Goal: Information Seeking & Learning: Learn about a topic

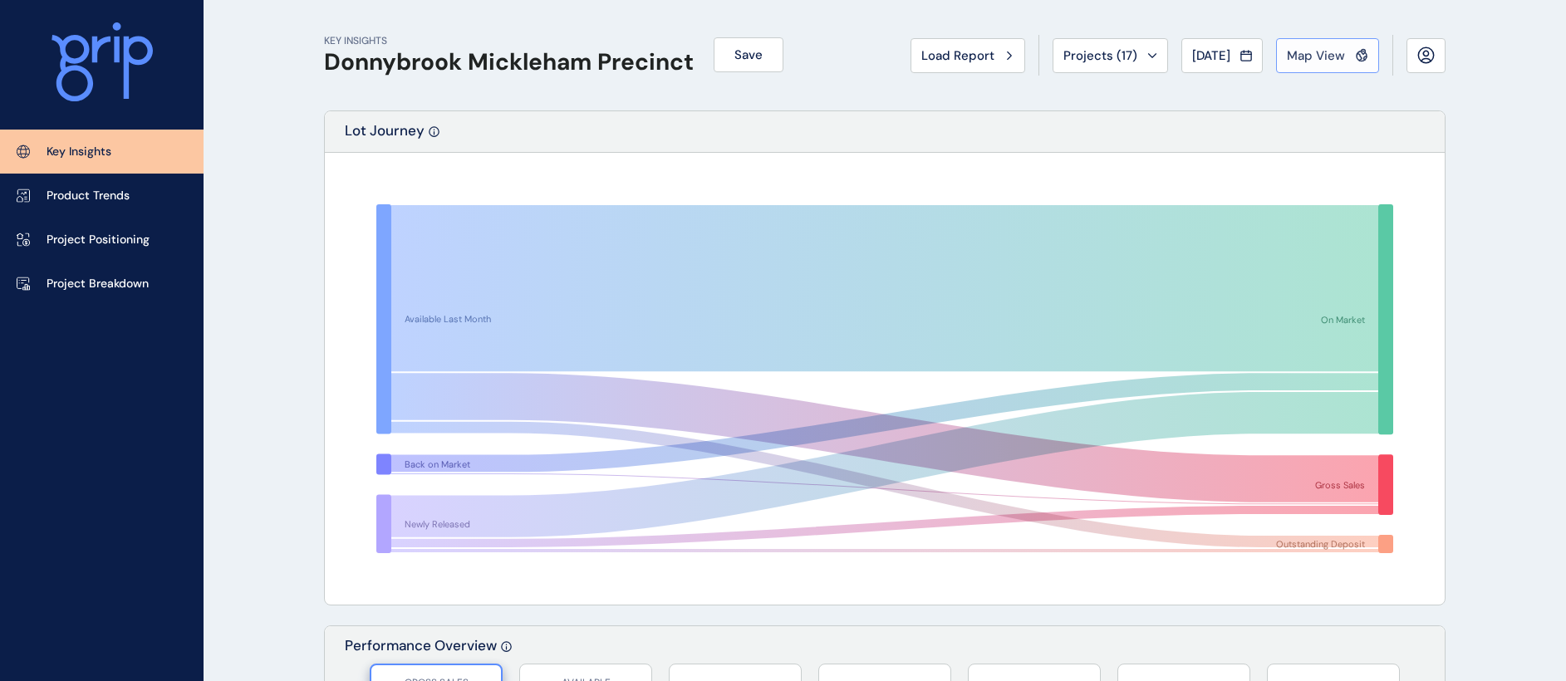
click at [1327, 61] on span "Map View" at bounding box center [1316, 55] width 58 height 17
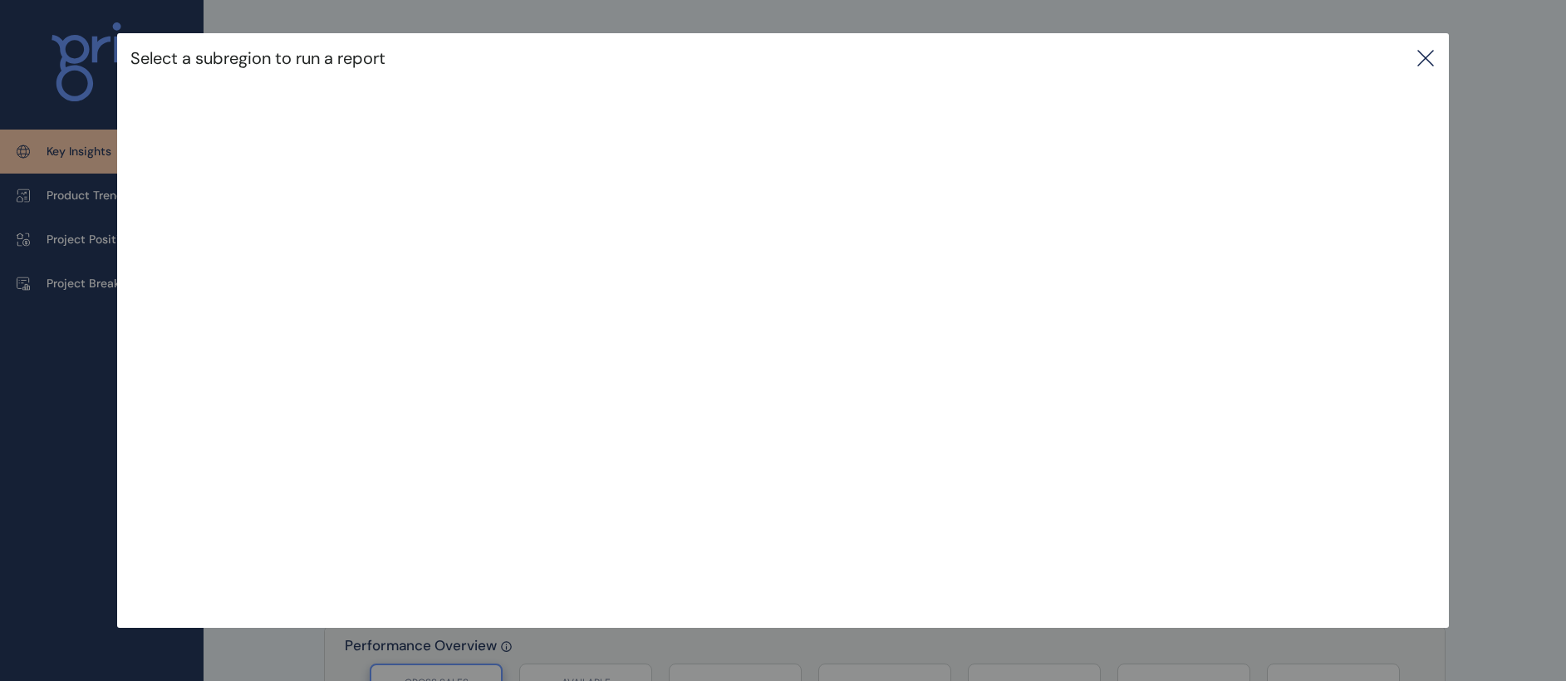
click at [1427, 53] on icon at bounding box center [1425, 58] width 15 height 15
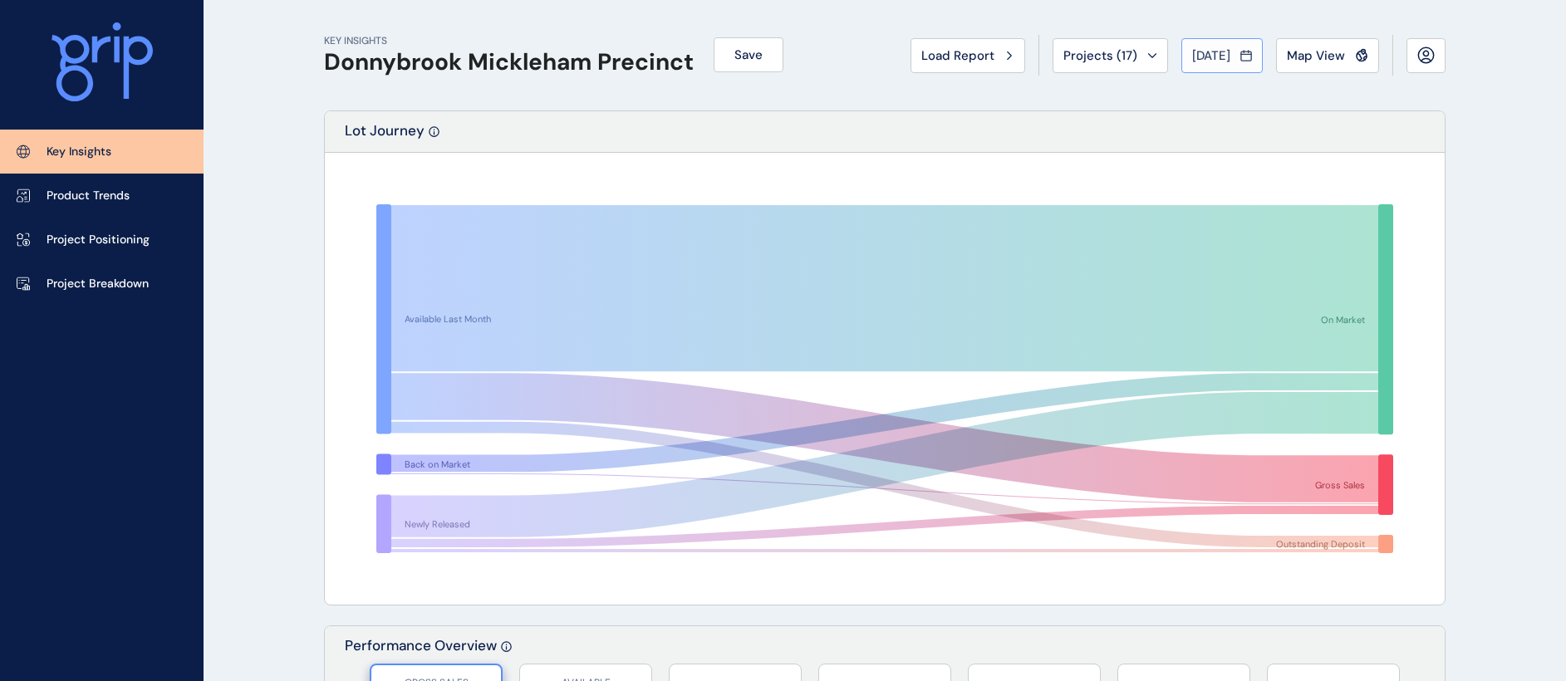
click at [1241, 52] on icon at bounding box center [1246, 55] width 12 height 17
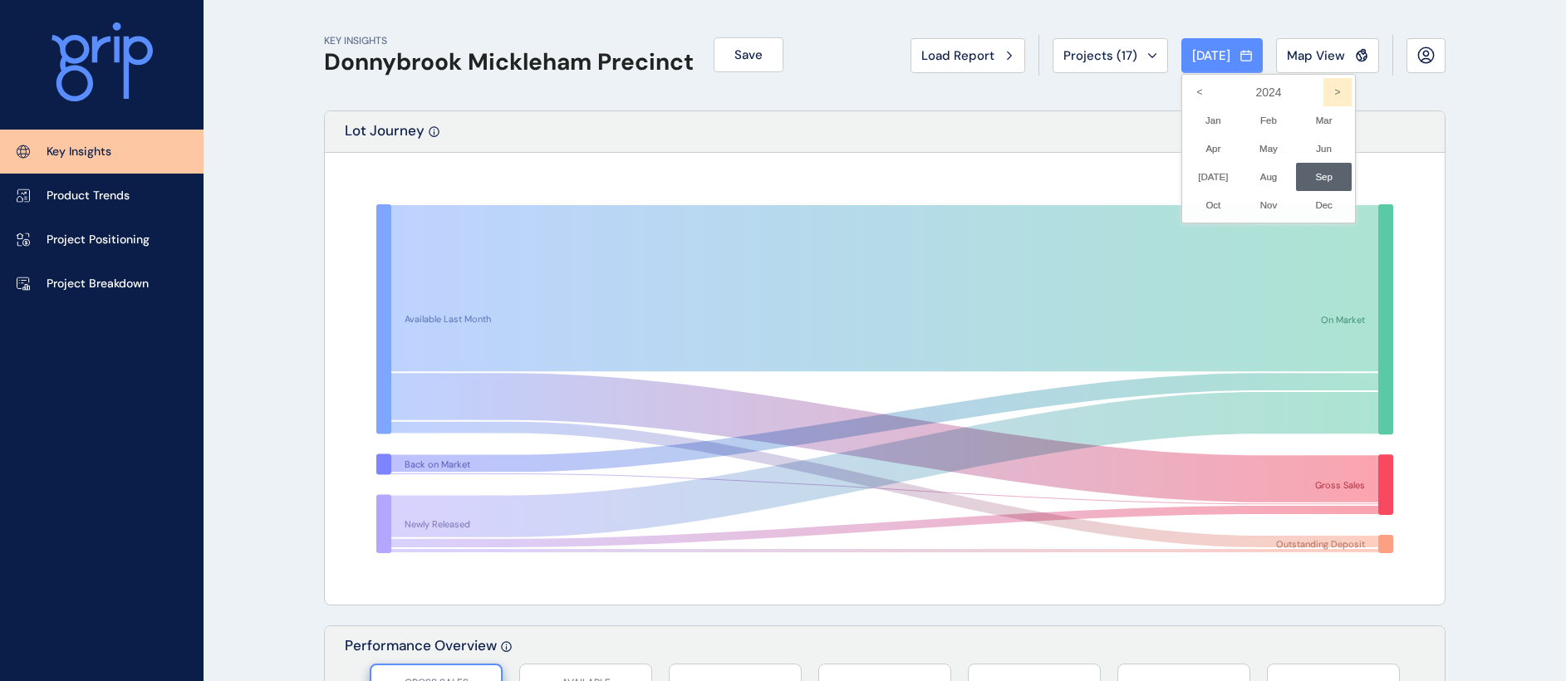
click at [1329, 93] on icon ">" at bounding box center [1338, 92] width 28 height 28
click at [1207, 177] on li "Jul No report is available for this period. New months are usually published 5 …" at bounding box center [1214, 177] width 56 height 28
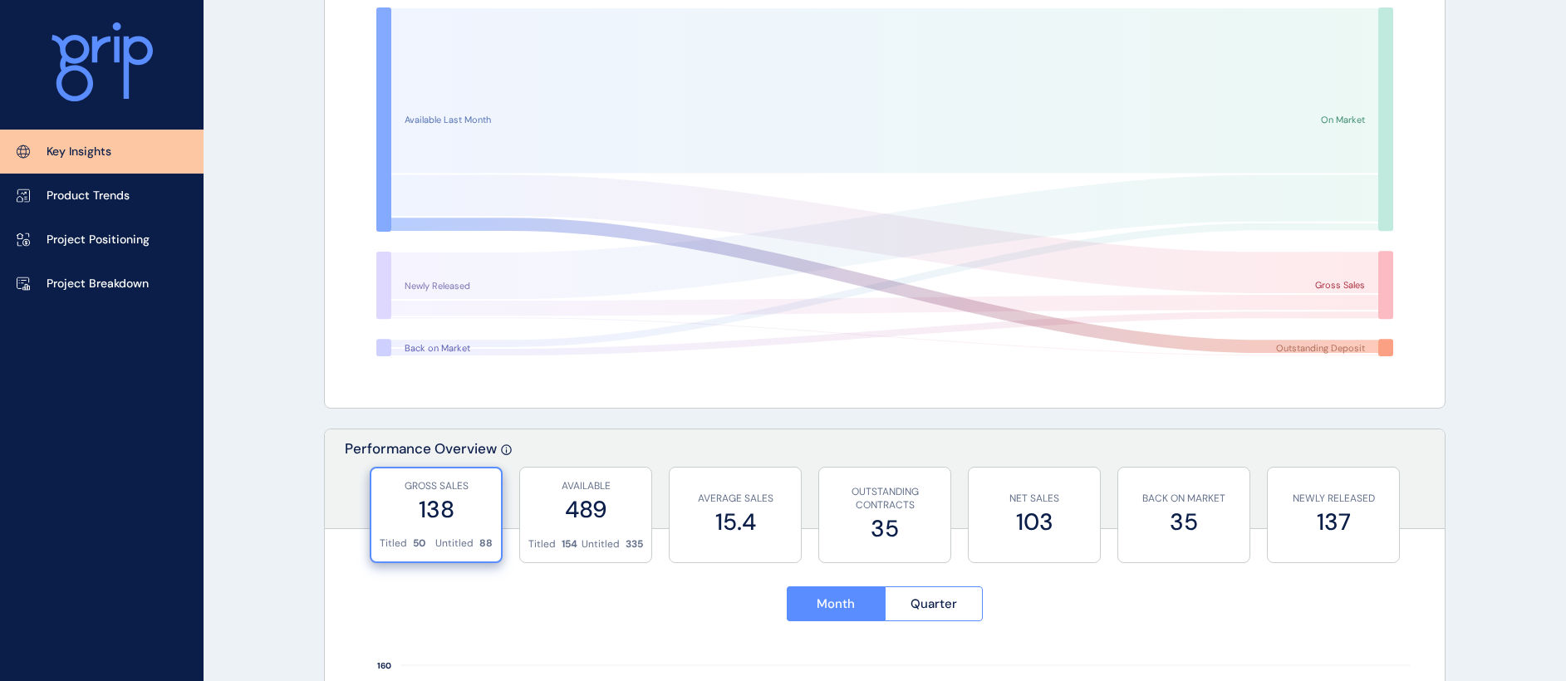
scroll to position [279, 0]
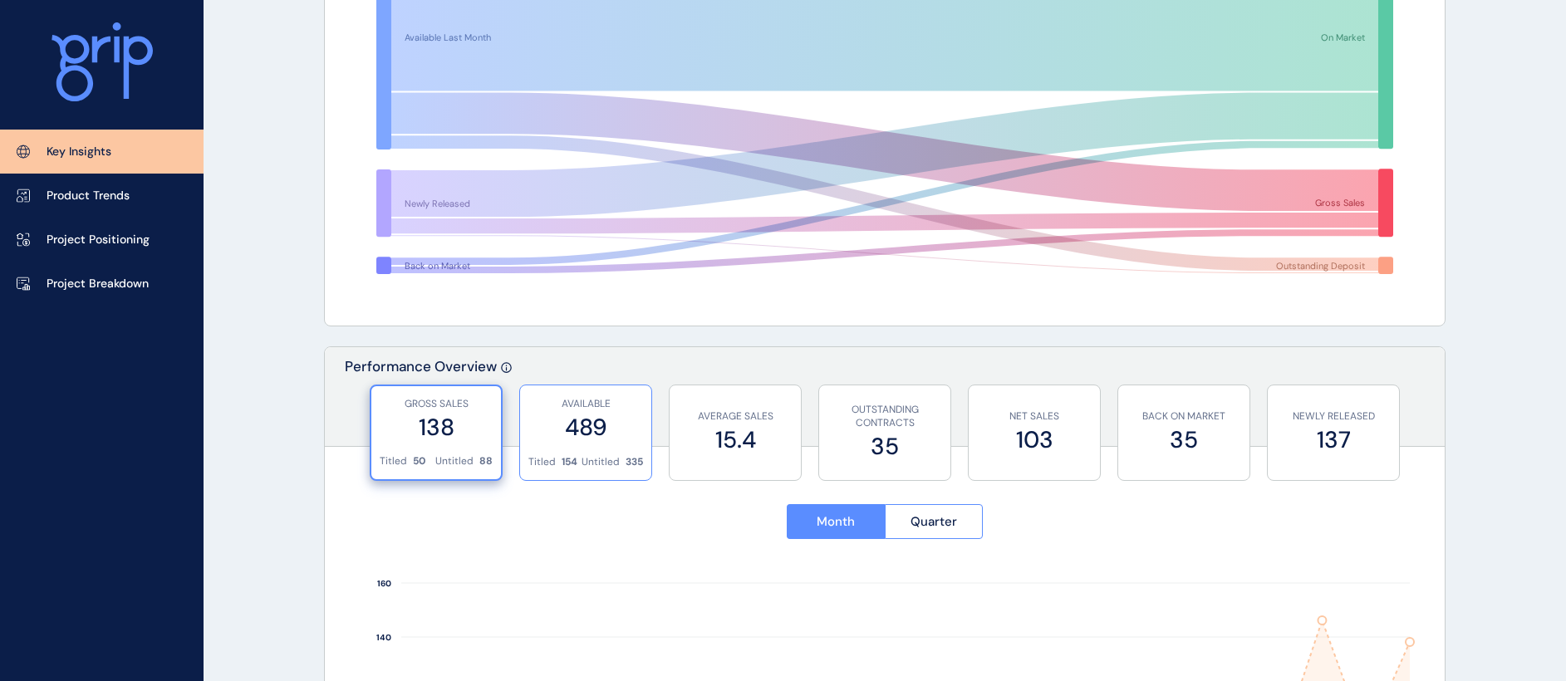
click at [595, 445] on div "AVAILABLE 489" at bounding box center [585, 421] width 115 height 70
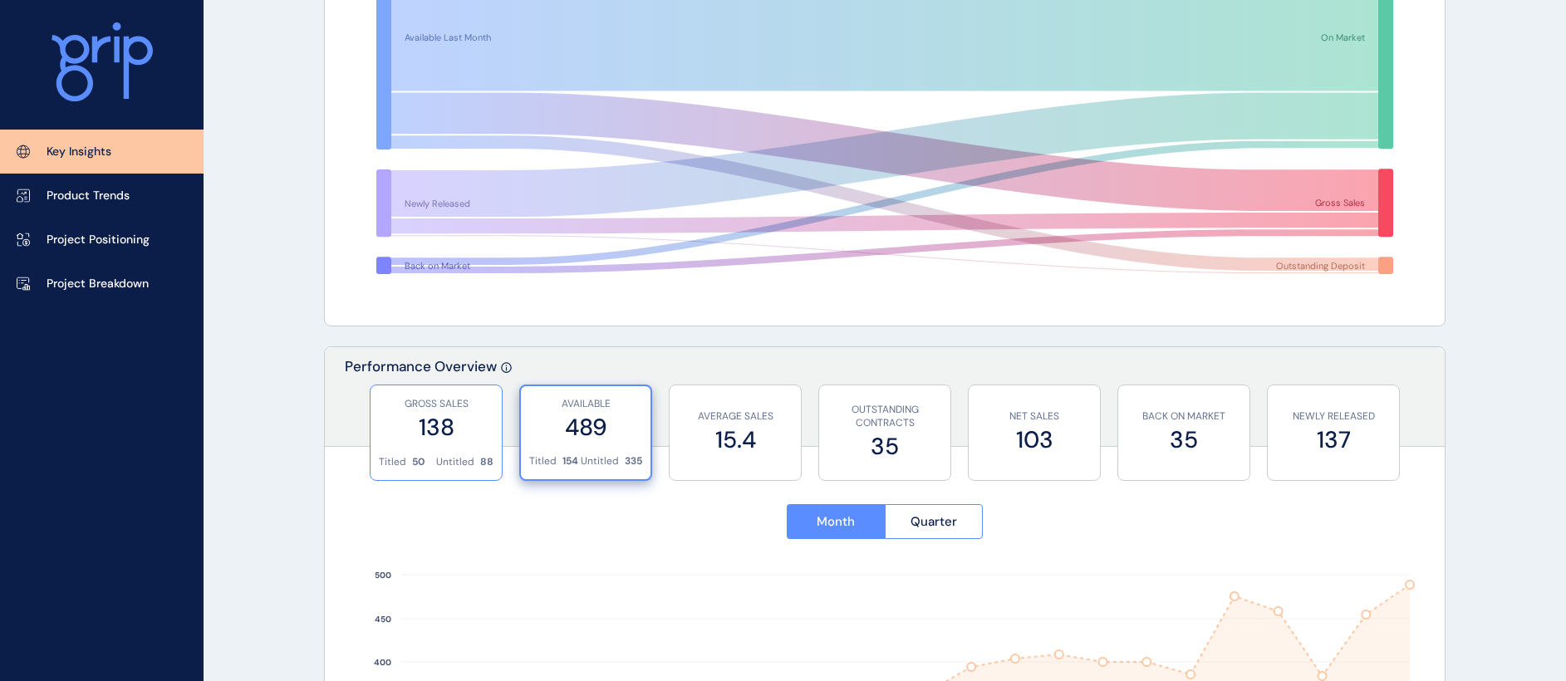
click at [419, 454] on div "GROSS SALES 138" at bounding box center [436, 421] width 115 height 70
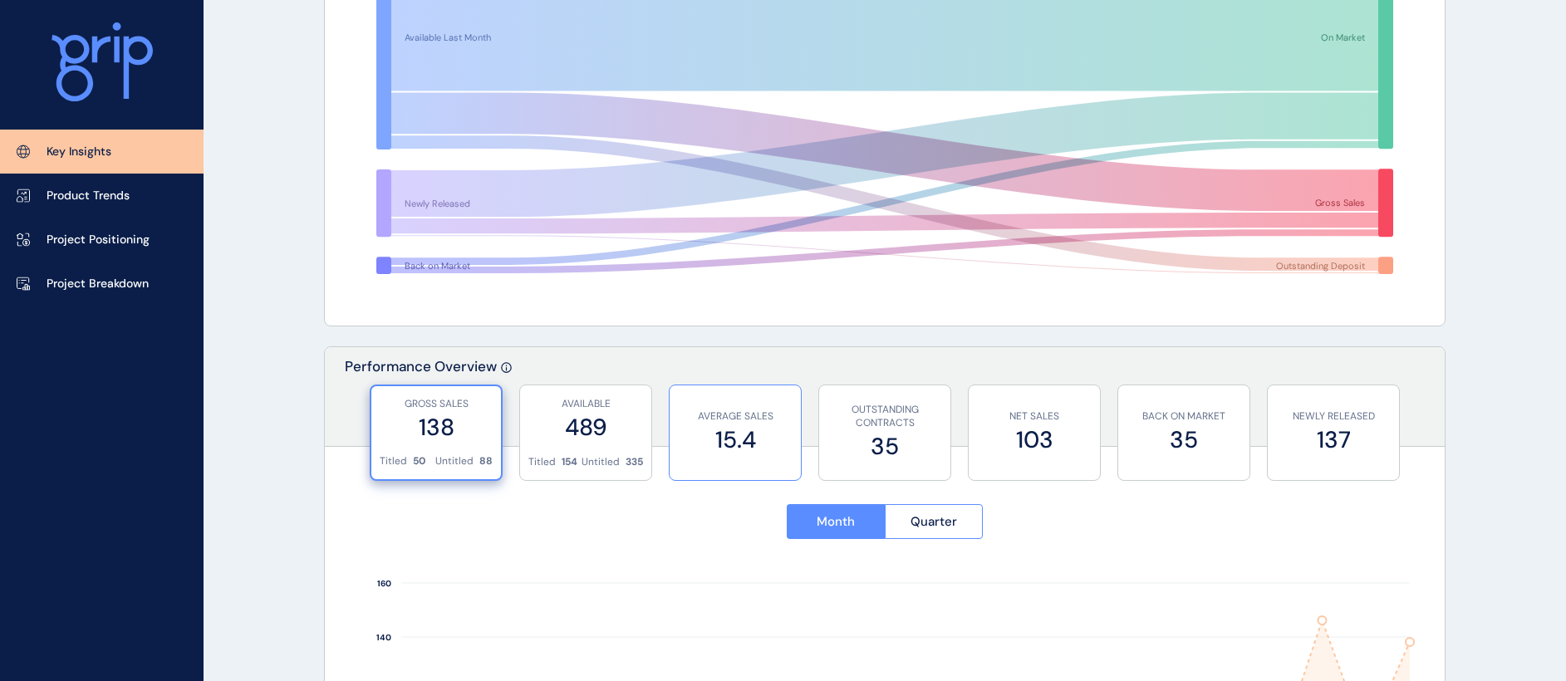
click at [758, 419] on p "AVERAGE SALES" at bounding box center [735, 417] width 115 height 14
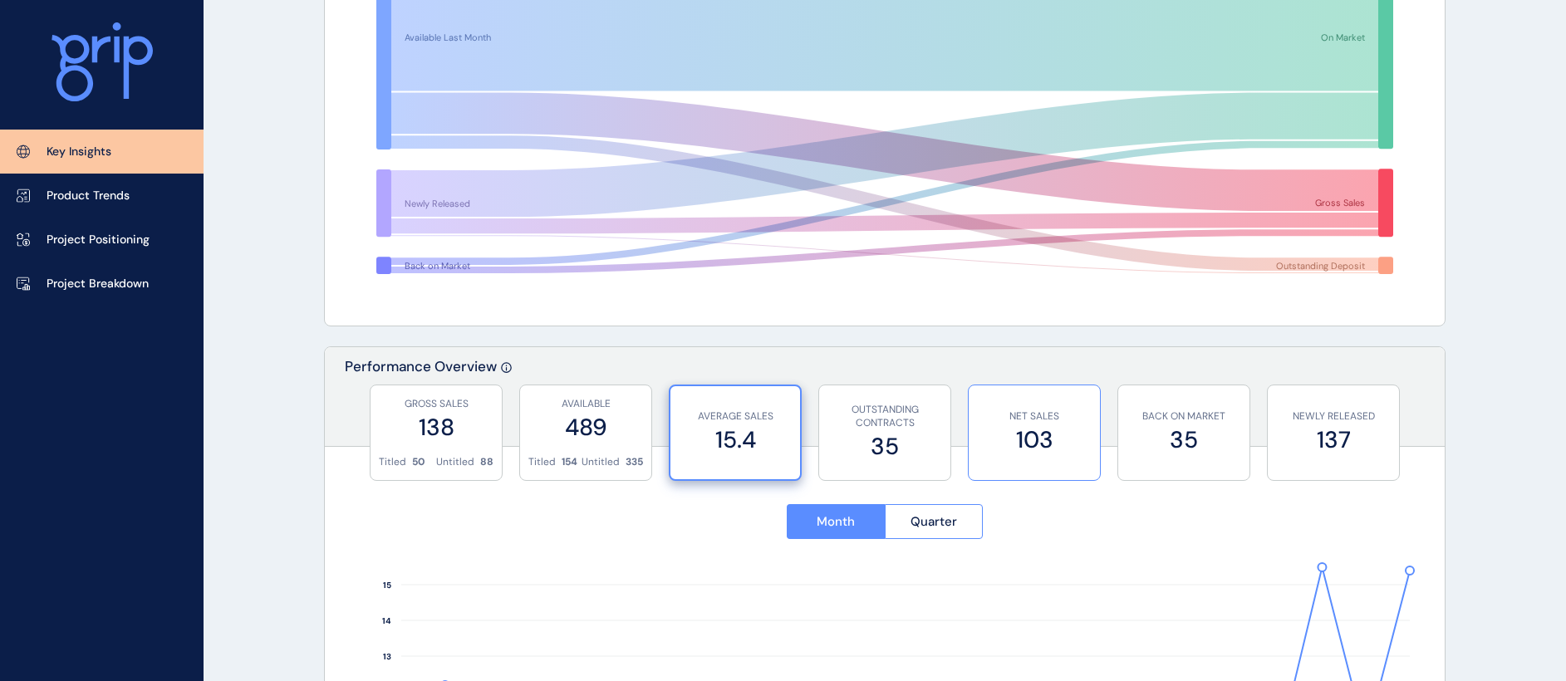
click at [1034, 440] on label "103" at bounding box center [1034, 440] width 115 height 32
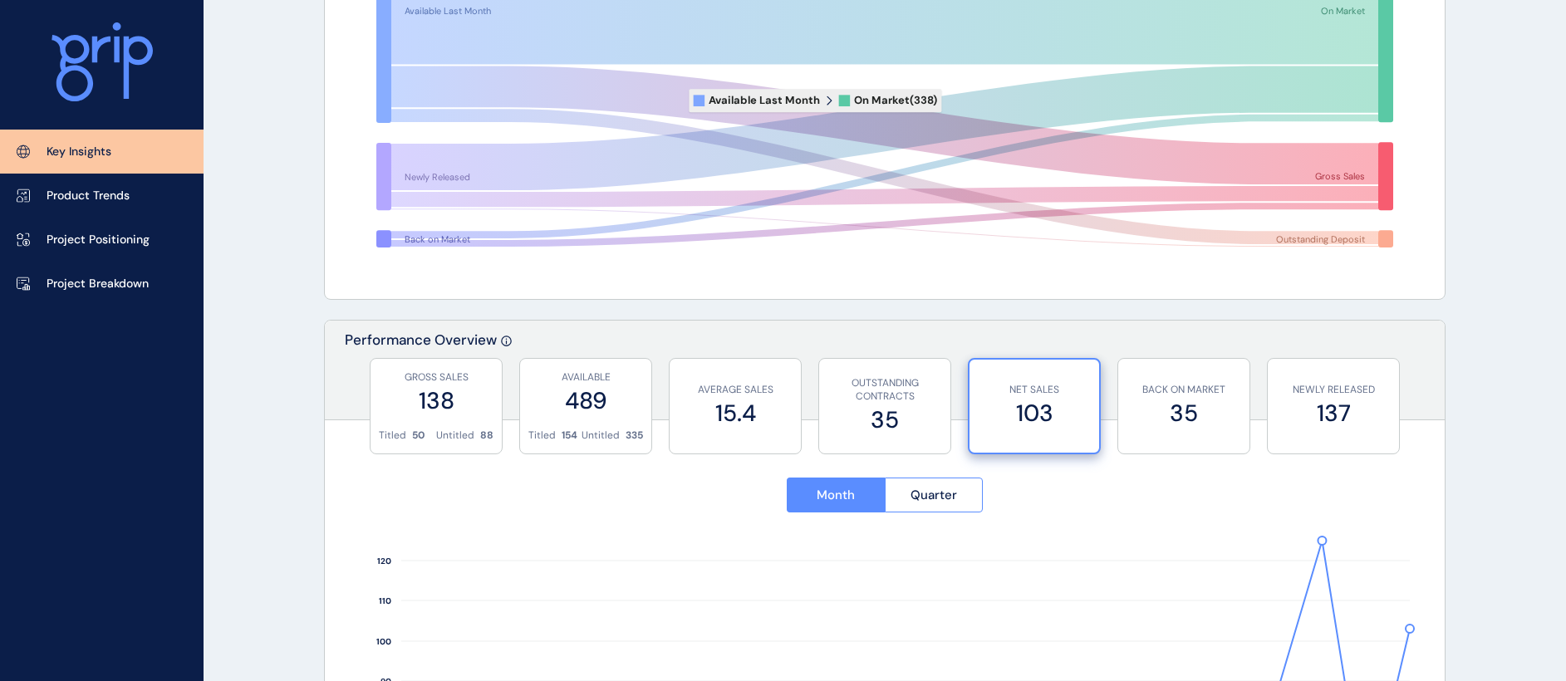
scroll to position [0, 0]
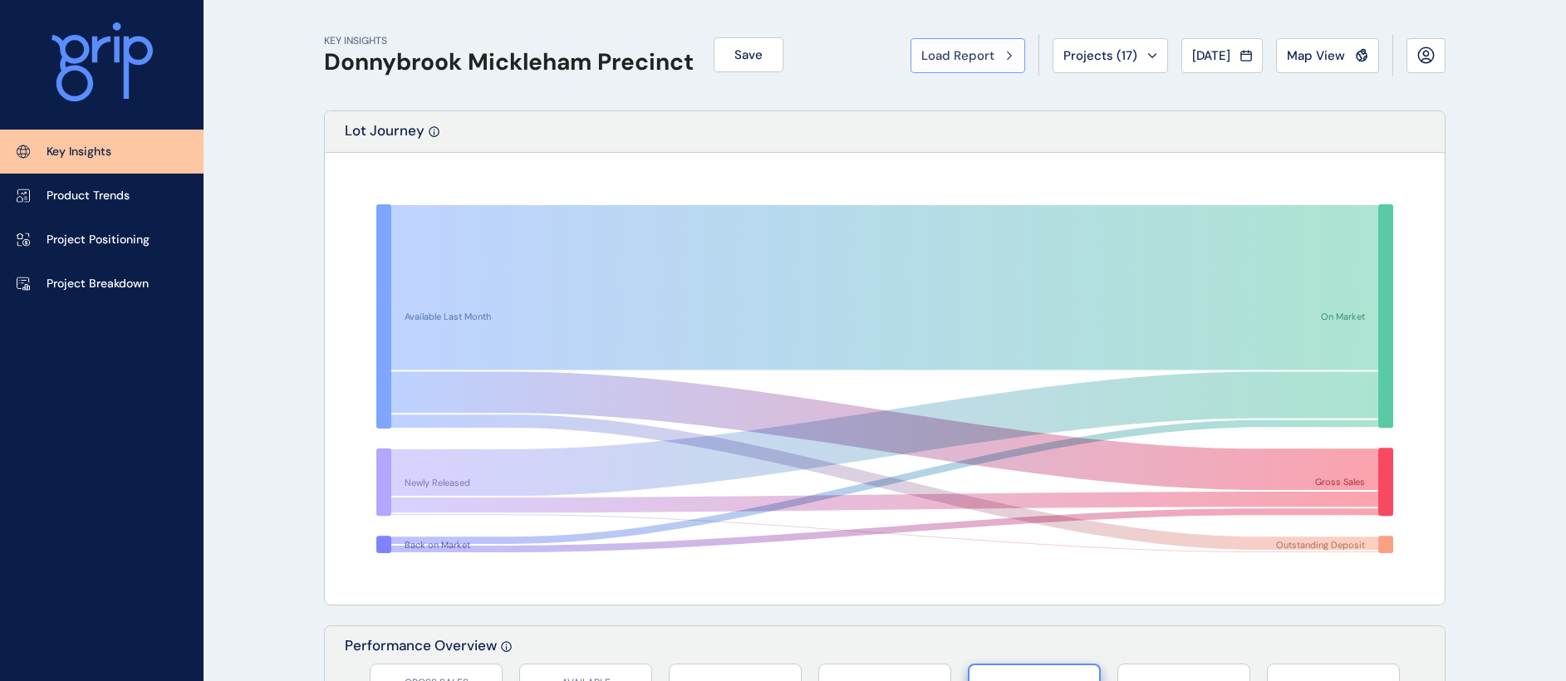
click at [956, 60] on span "Load Report" at bounding box center [957, 55] width 73 height 17
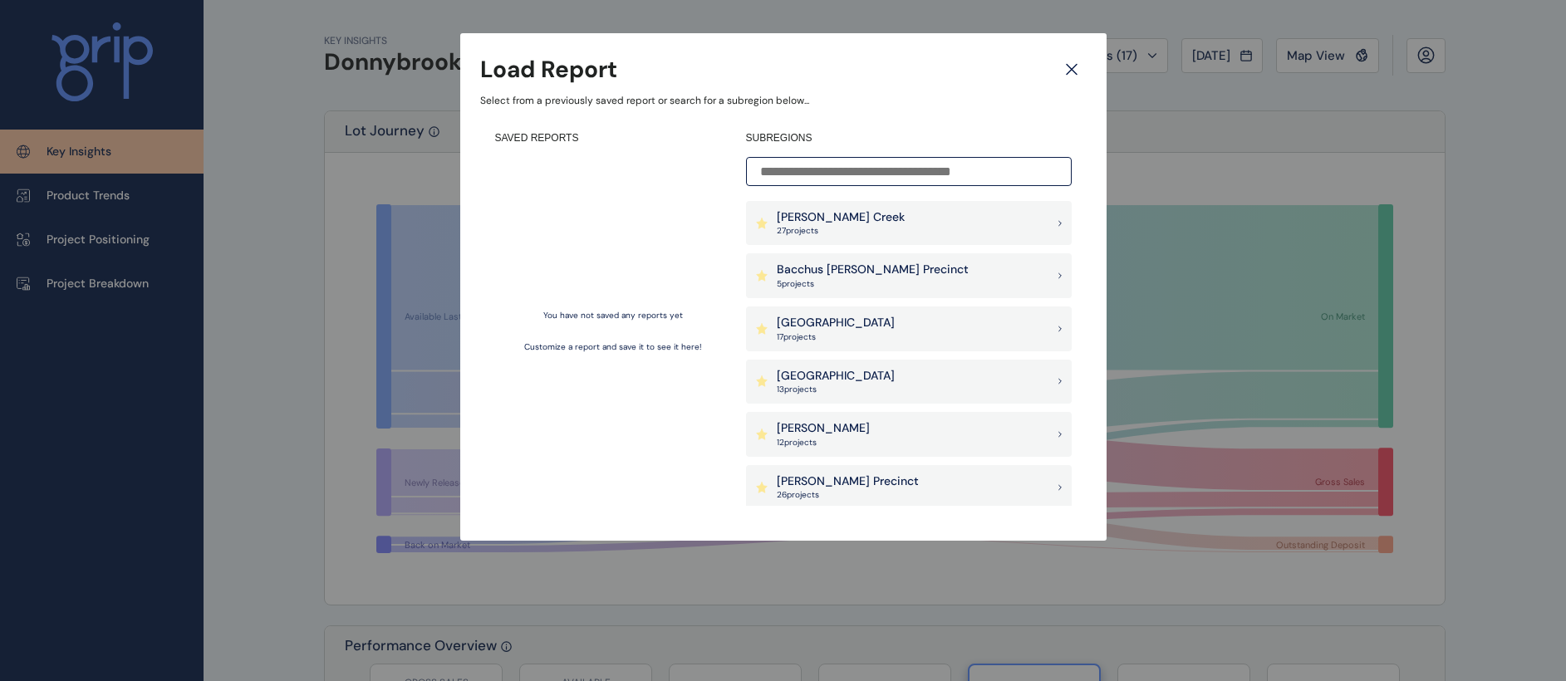
click at [904, 228] on div "Armstrong Creek 27 project s" at bounding box center [909, 223] width 326 height 45
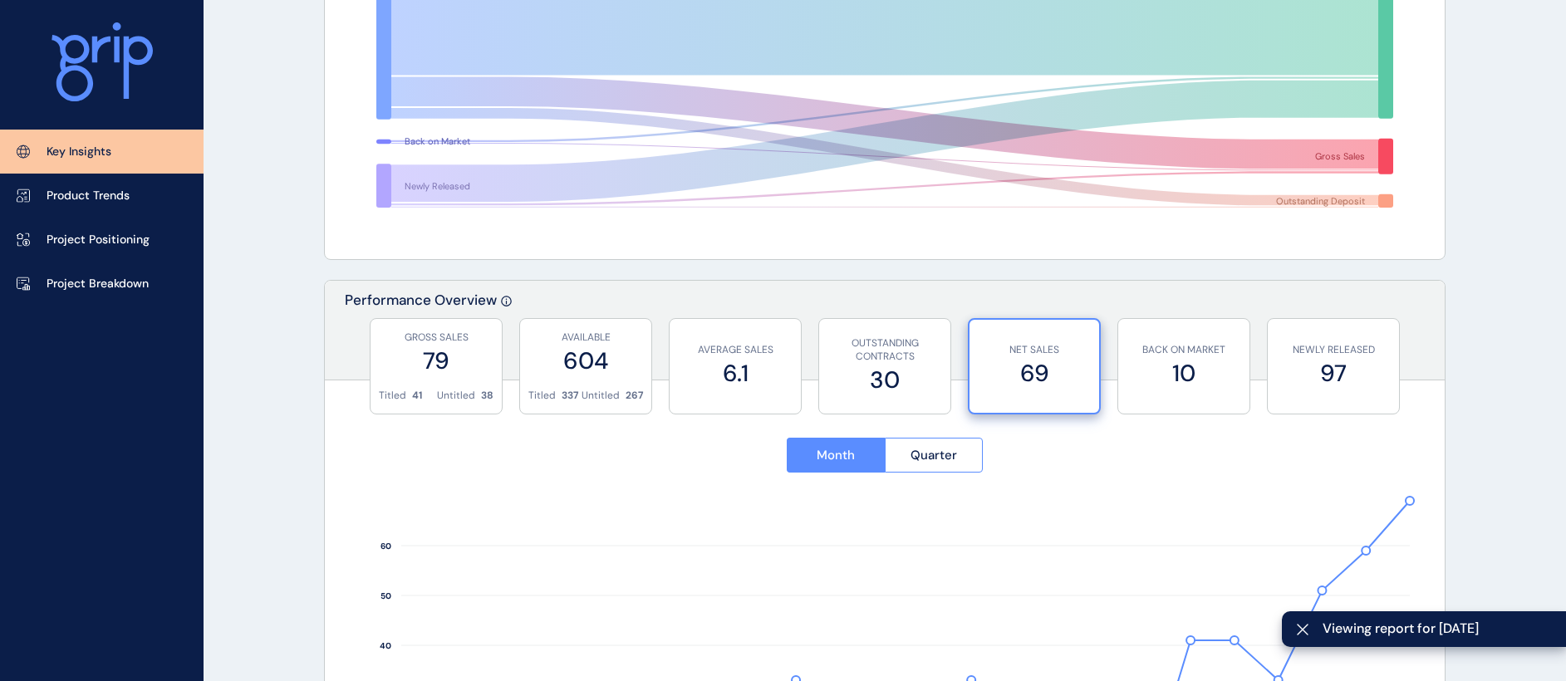
scroll to position [676, 0]
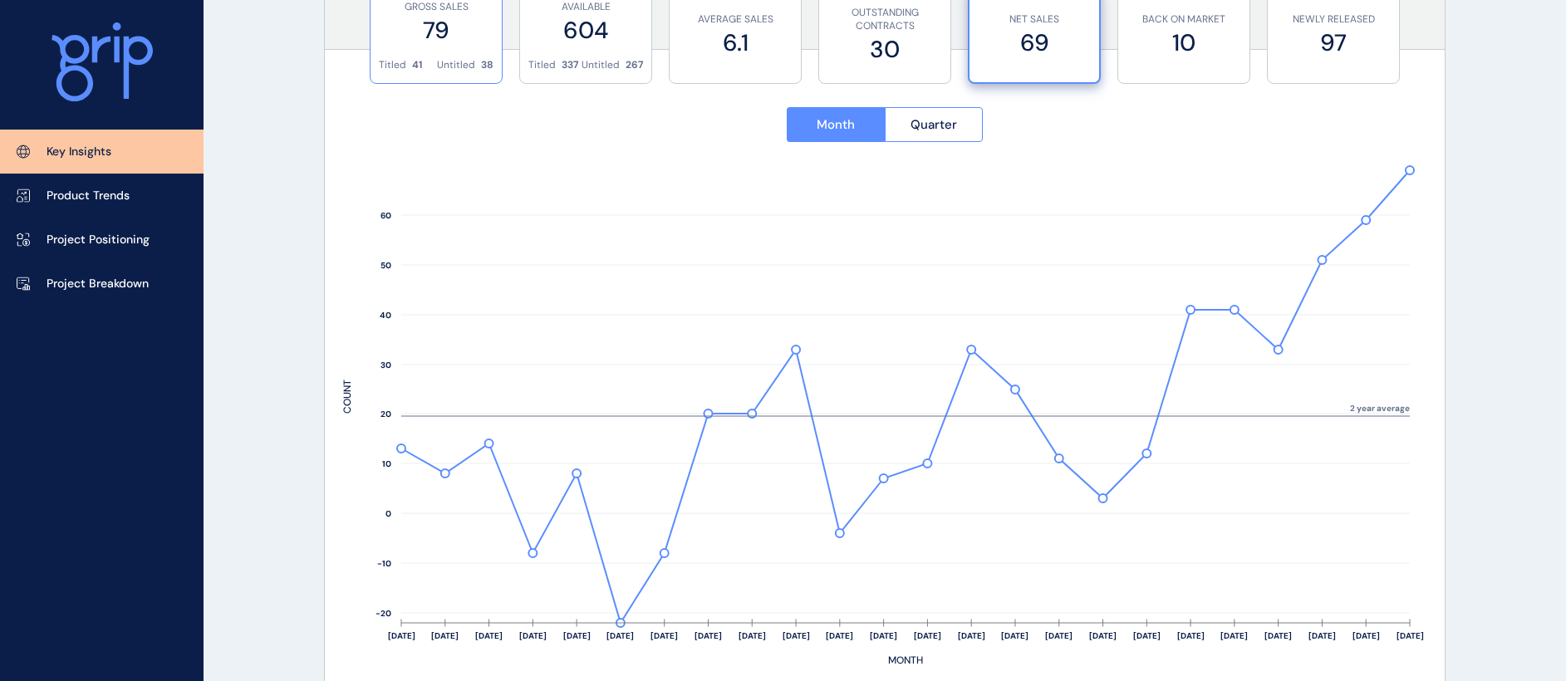
click at [453, 52] on div "GROSS SALES 79" at bounding box center [436, 23] width 115 height 70
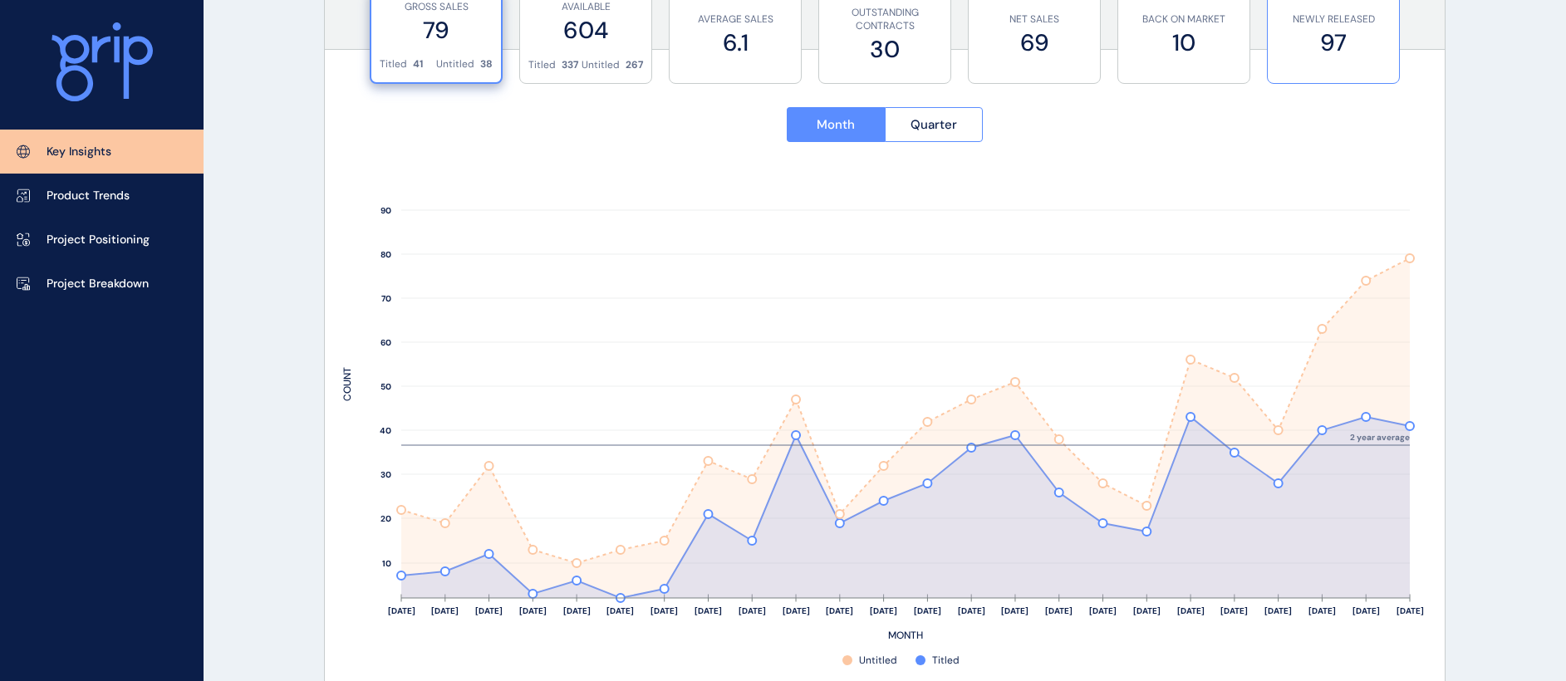
click at [1306, 63] on div "NEWLY RELEASED 97" at bounding box center [1333, 35] width 115 height 95
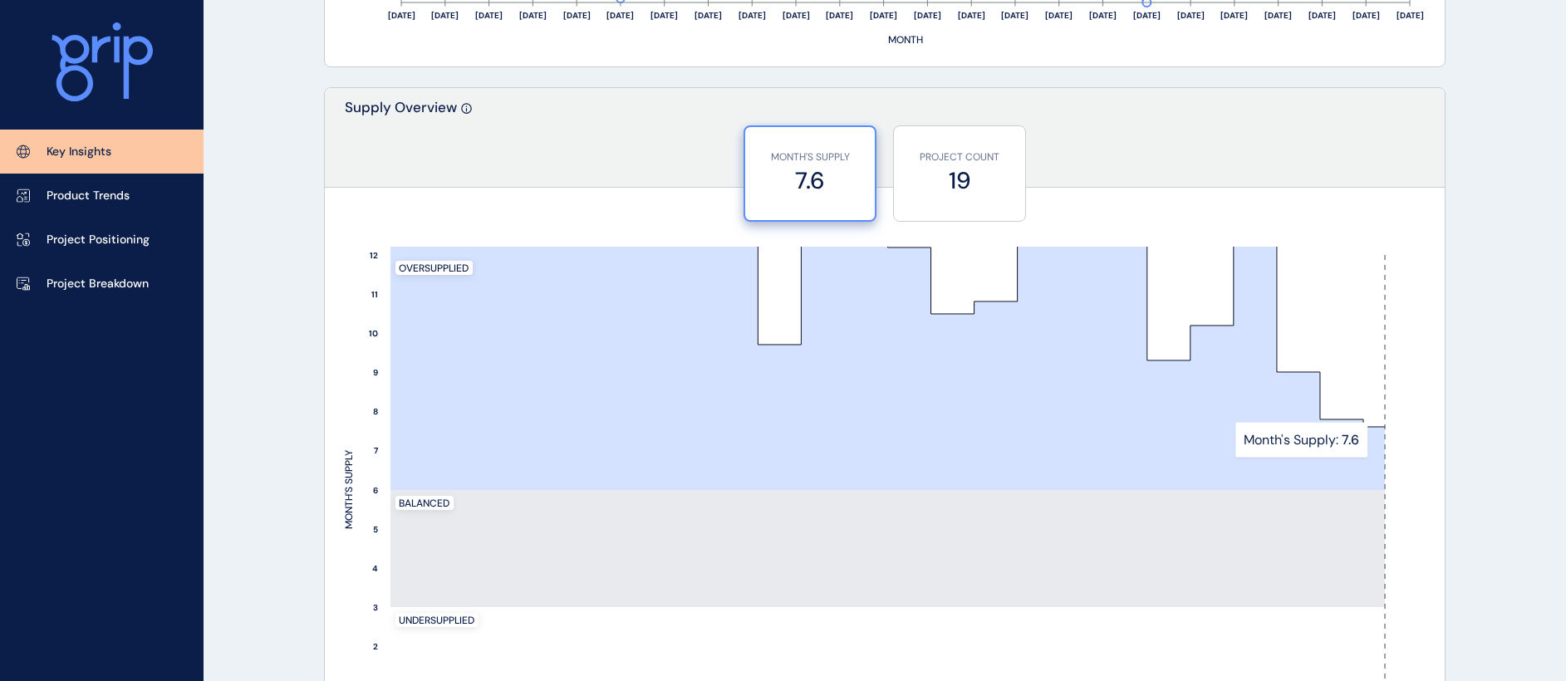
scroll to position [1473, 0]
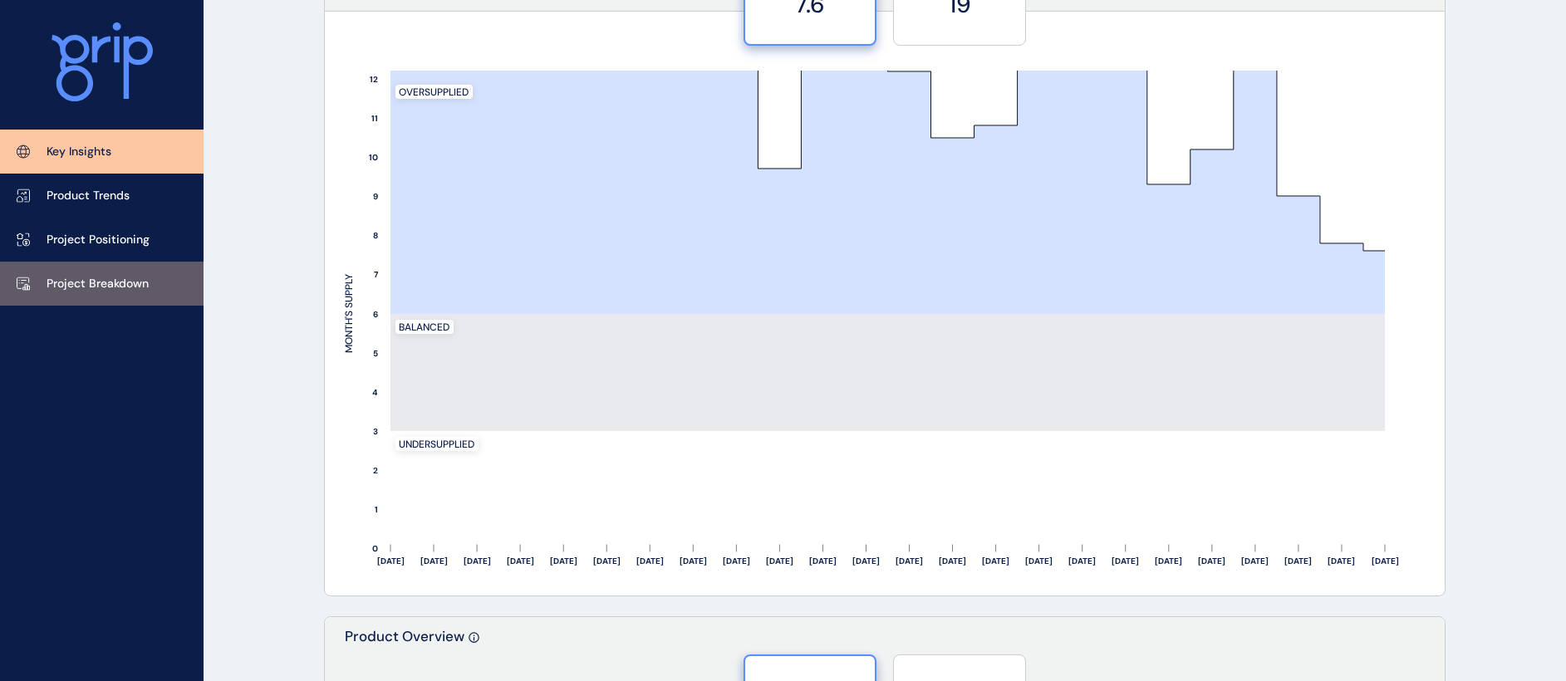
click at [92, 291] on p "Project Breakdown" at bounding box center [98, 284] width 102 height 17
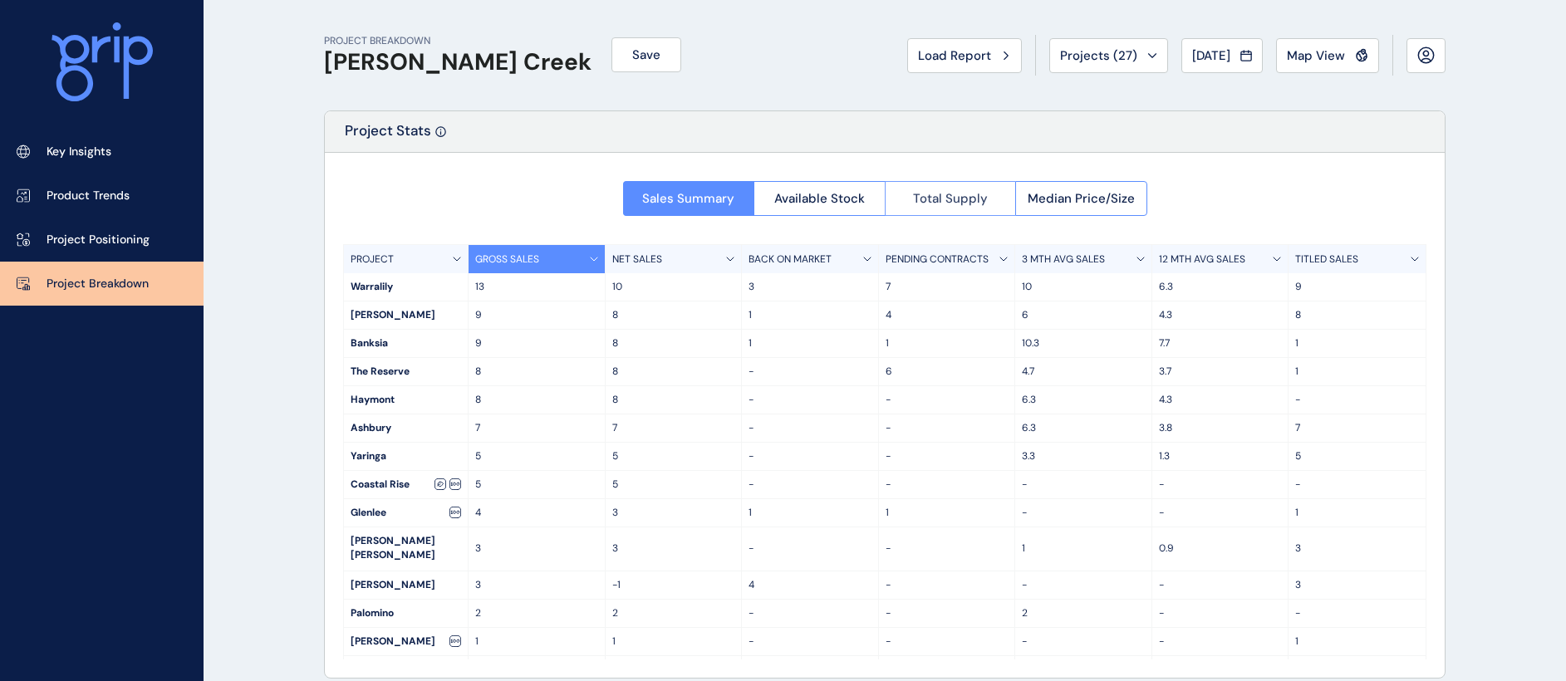
click at [955, 201] on span "Total Supply" at bounding box center [950, 198] width 75 height 17
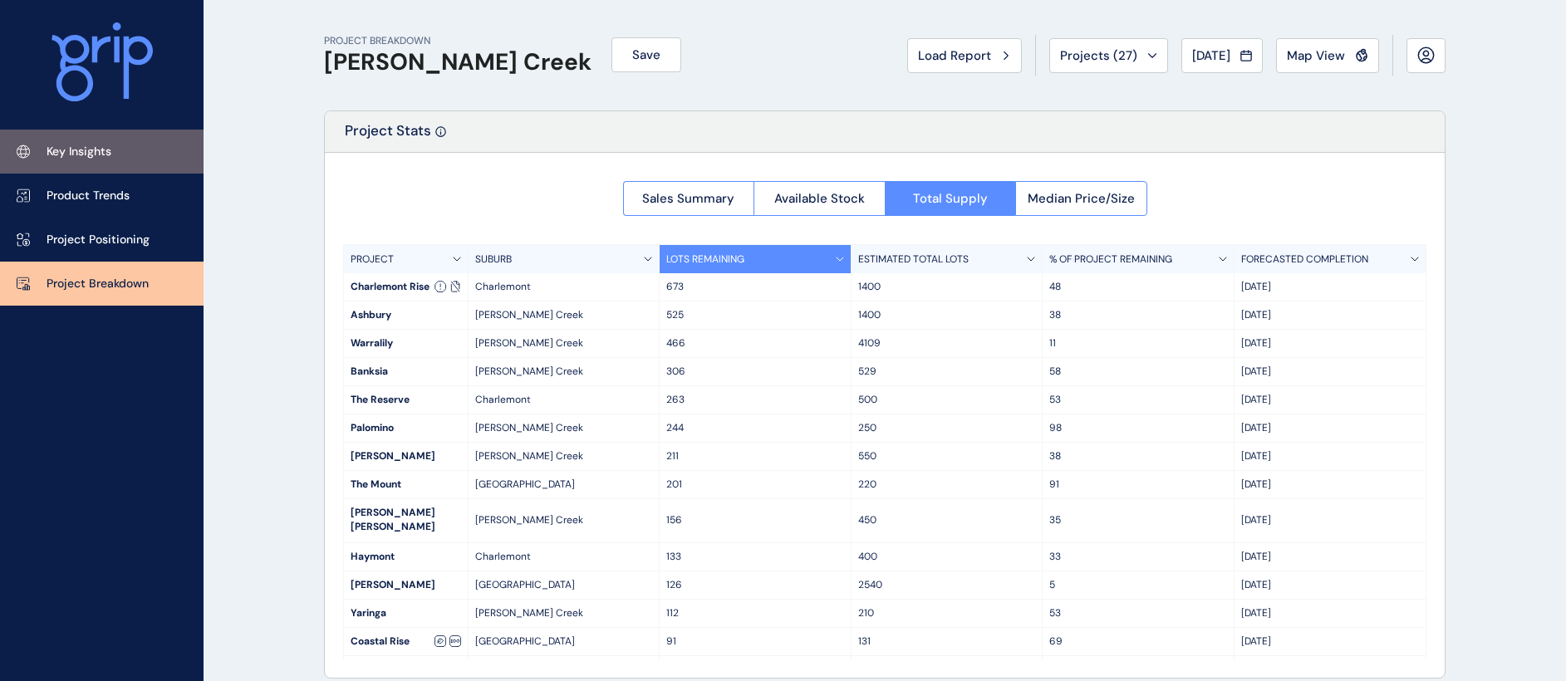
click at [71, 156] on p "Key Insights" at bounding box center [79, 152] width 65 height 17
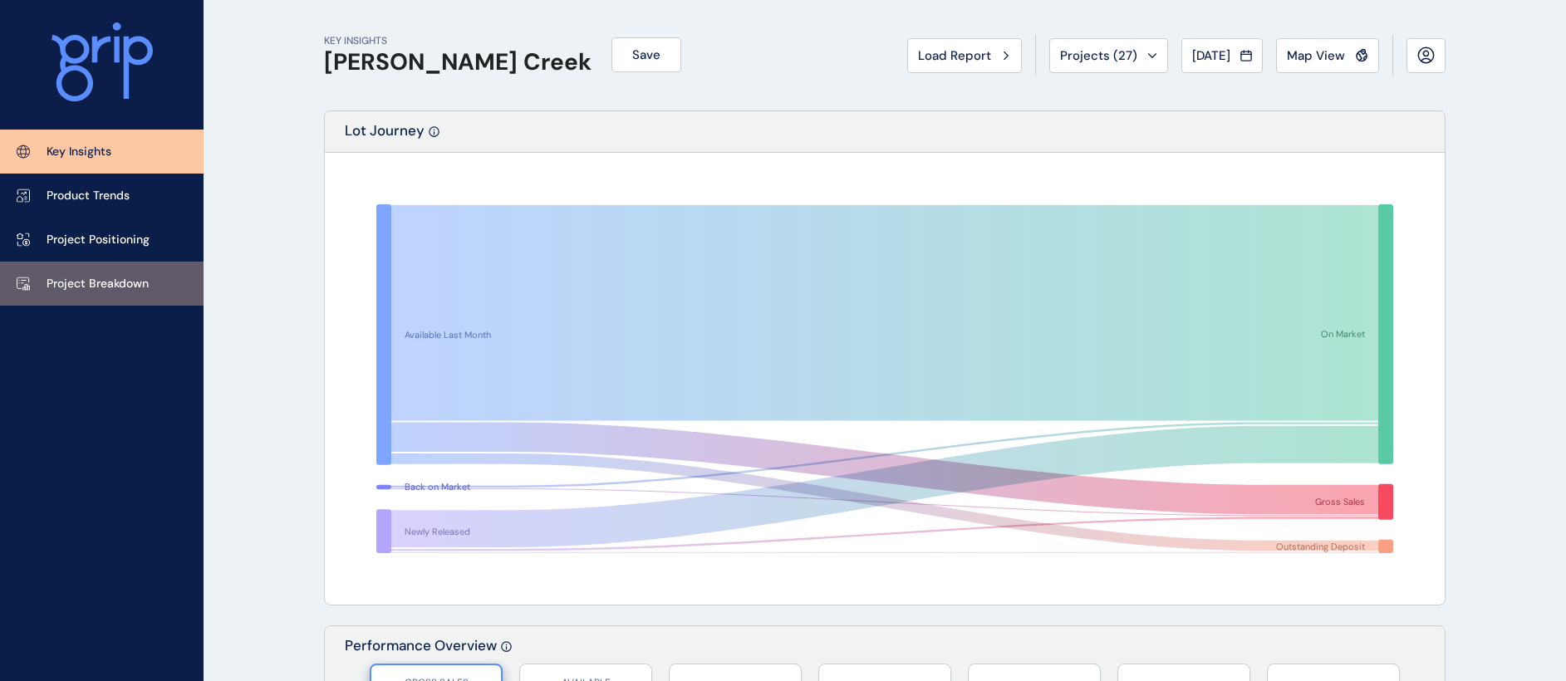
click at [111, 282] on p "Project Breakdown" at bounding box center [98, 284] width 102 height 17
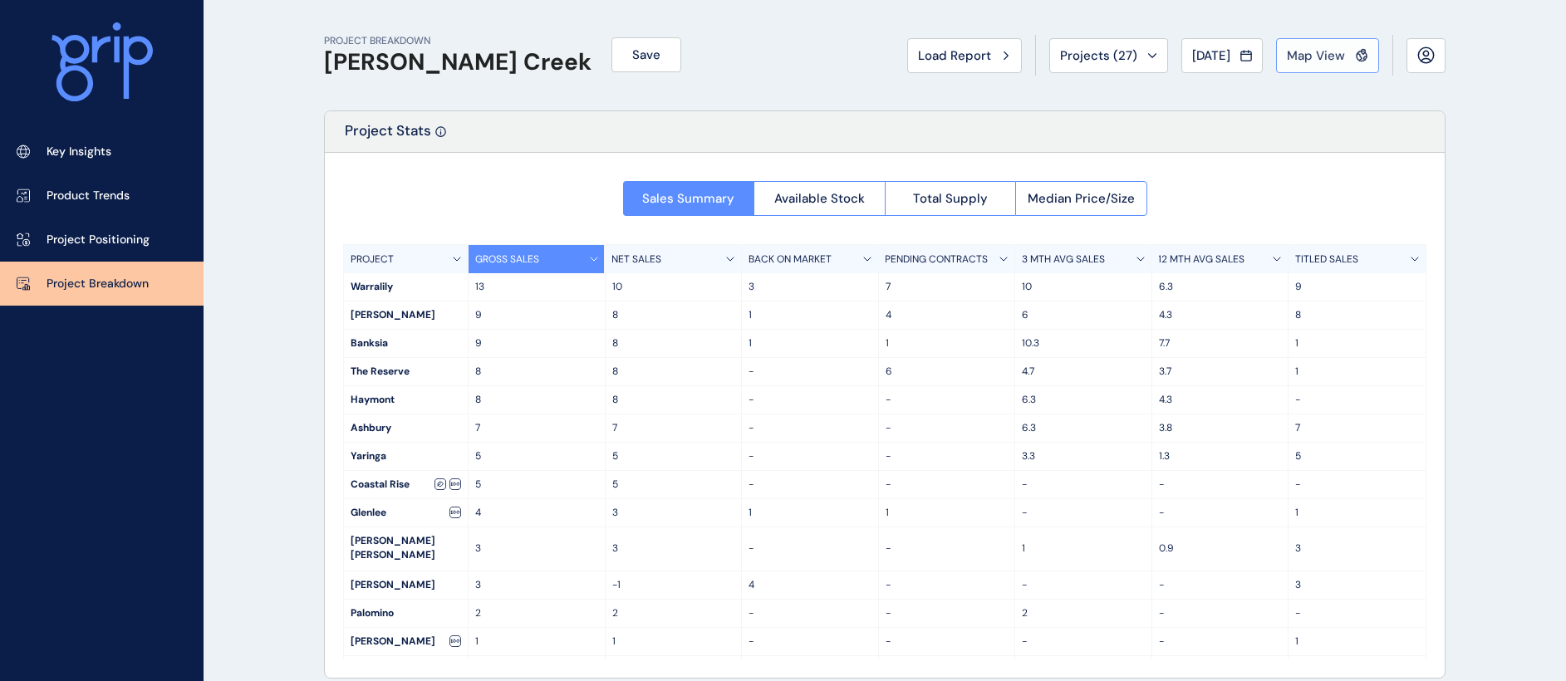
click at [1335, 60] on span "Map View" at bounding box center [1316, 55] width 58 height 17
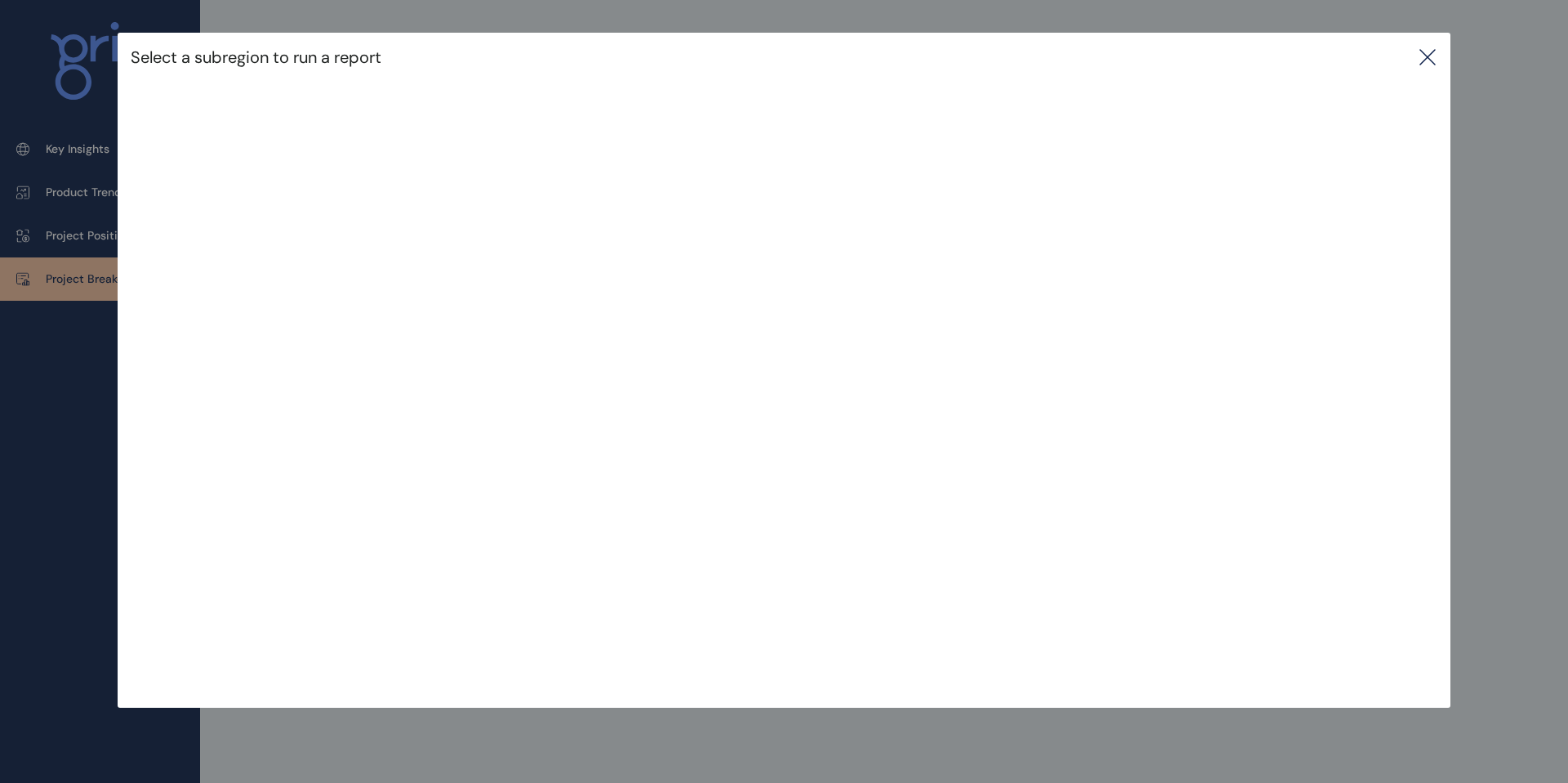
click at [642, 669] on div at bounding box center [784, 392] width 1568 height 783
click at [766, 669] on div at bounding box center [784, 392] width 1568 height 783
click at [1431, 62] on icon at bounding box center [1427, 57] width 20 height 20
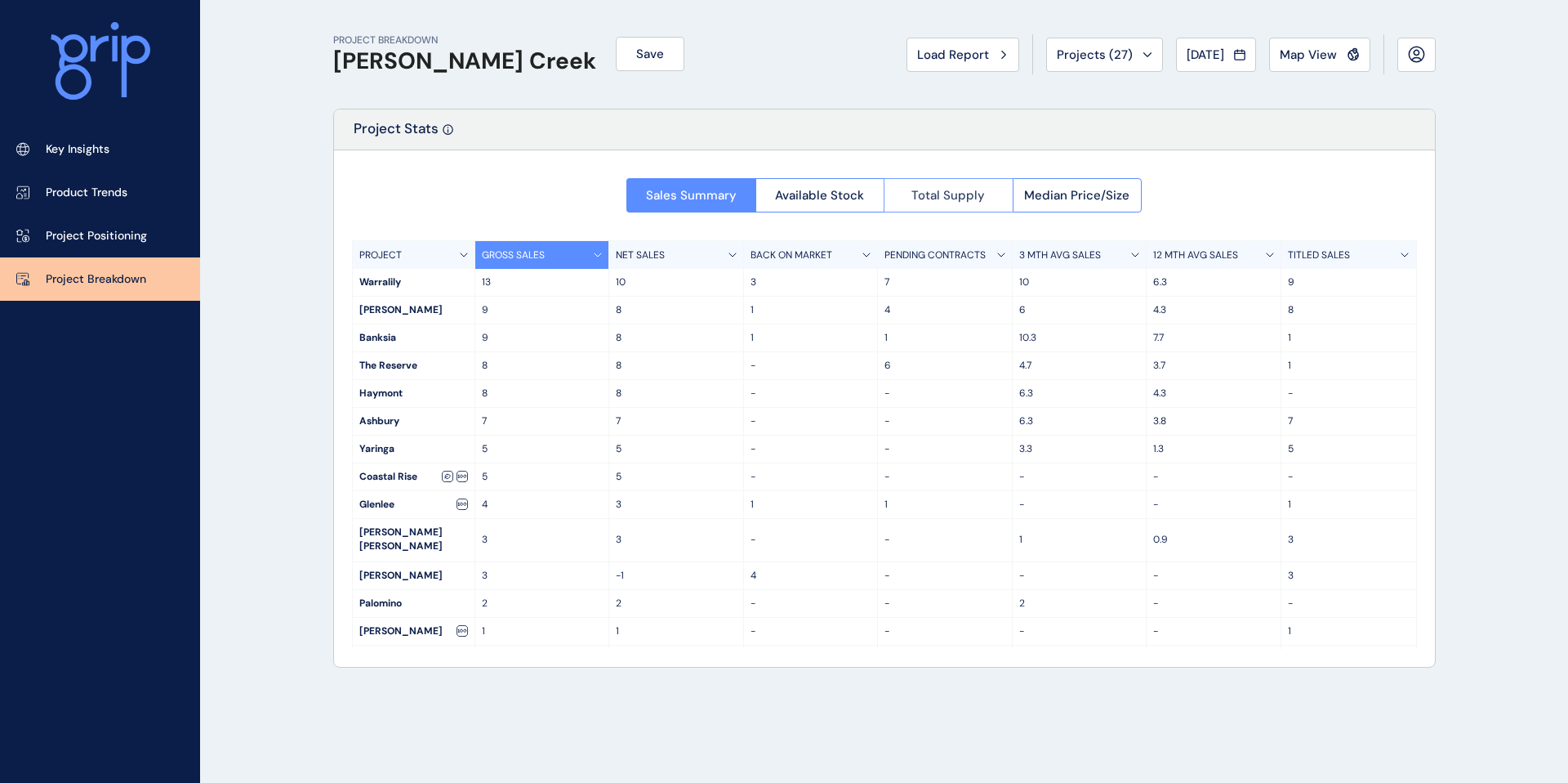
click at [974, 191] on span "Total Supply" at bounding box center [948, 195] width 74 height 17
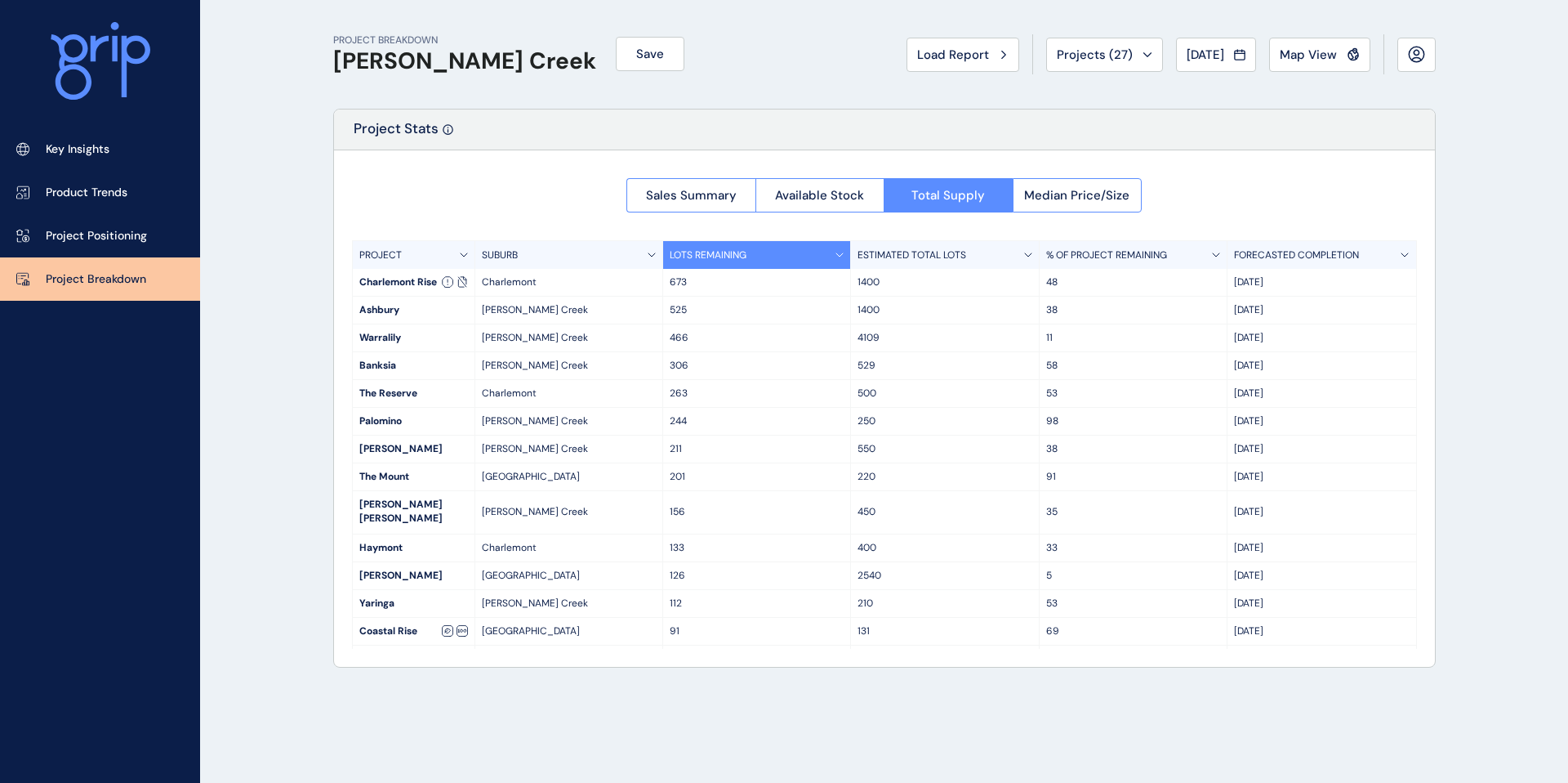
drag, startPoint x: 1229, startPoint y: 560, endPoint x: 1277, endPoint y: 563, distance: 48.1
click at [1277, 563] on div "Feb '26" at bounding box center [1321, 575] width 188 height 27
click at [1282, 569] on p "Feb '26" at bounding box center [1321, 575] width 175 height 14
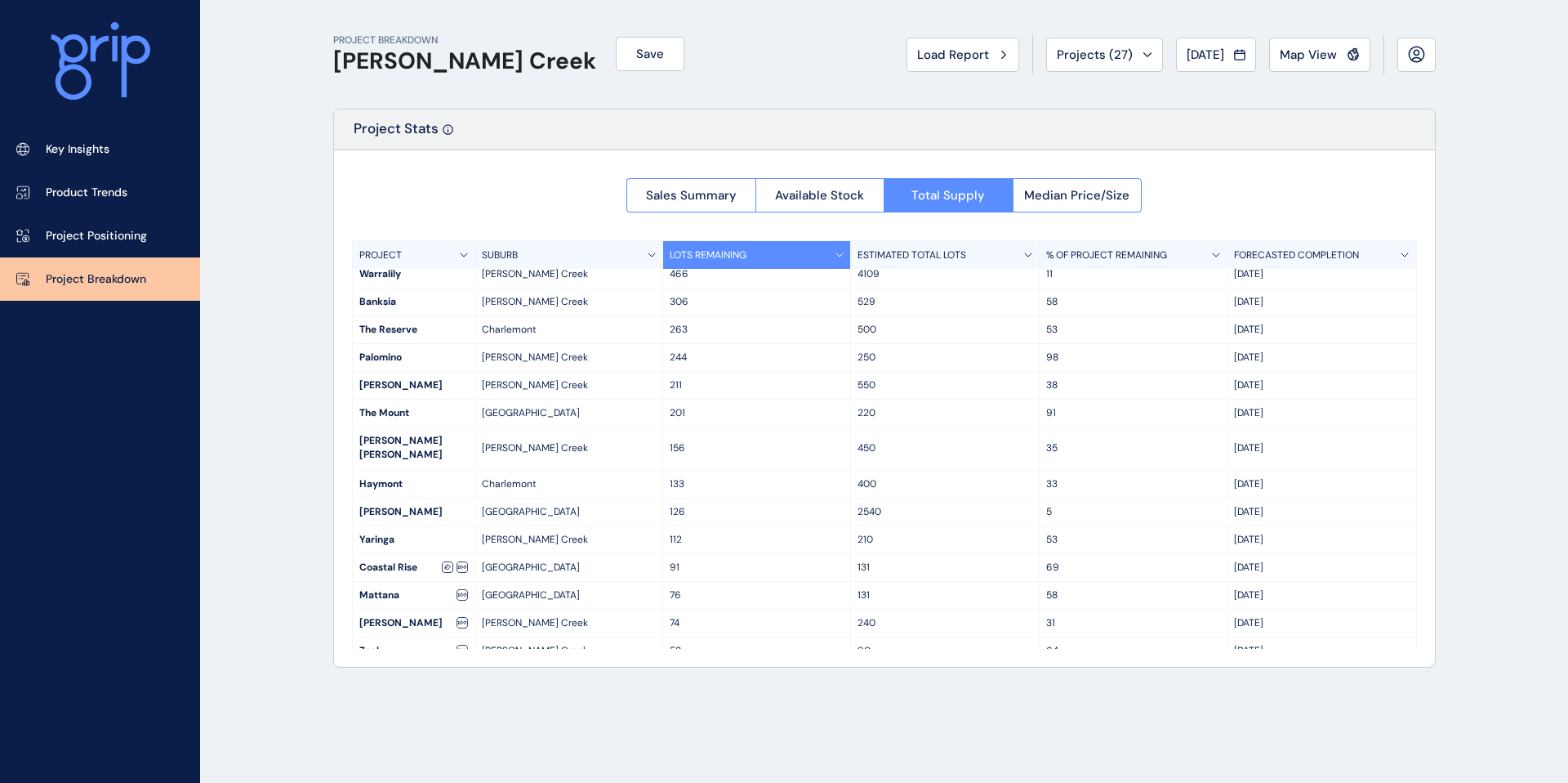
scroll to position [63, 0]
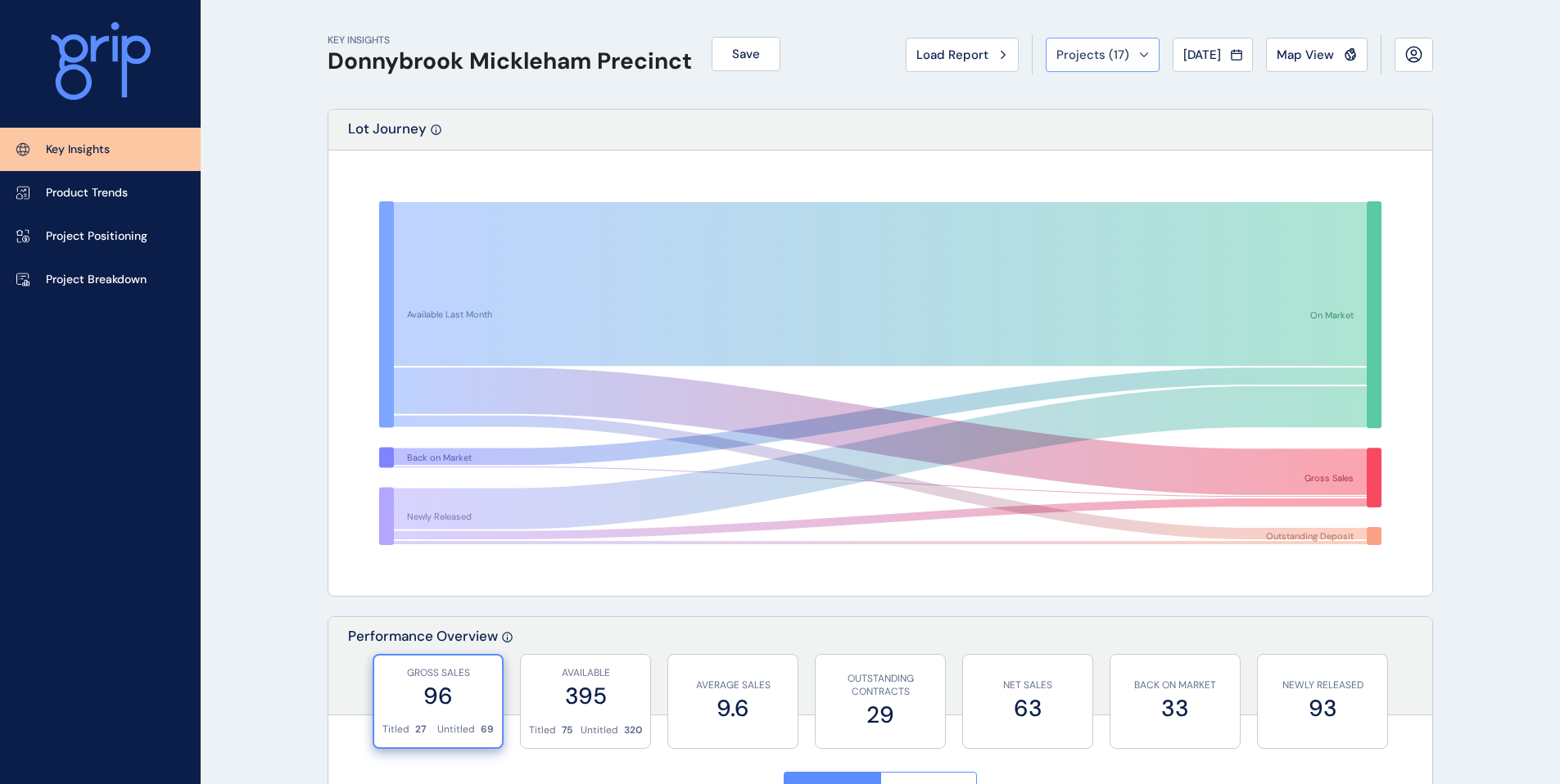
click at [1088, 60] on span "Projects ( 17 )" at bounding box center [1093, 54] width 73 height 17
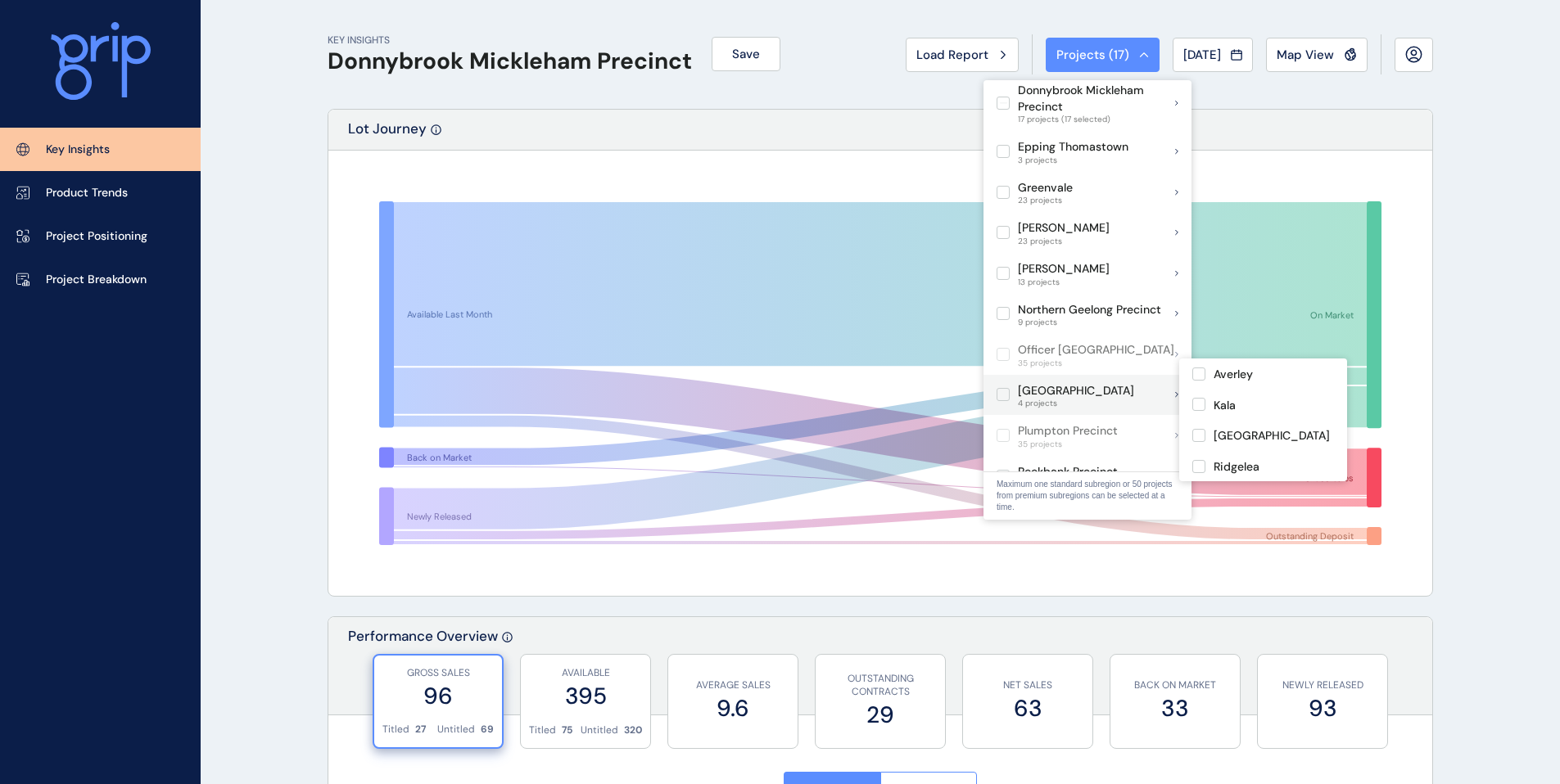
scroll to position [384, 0]
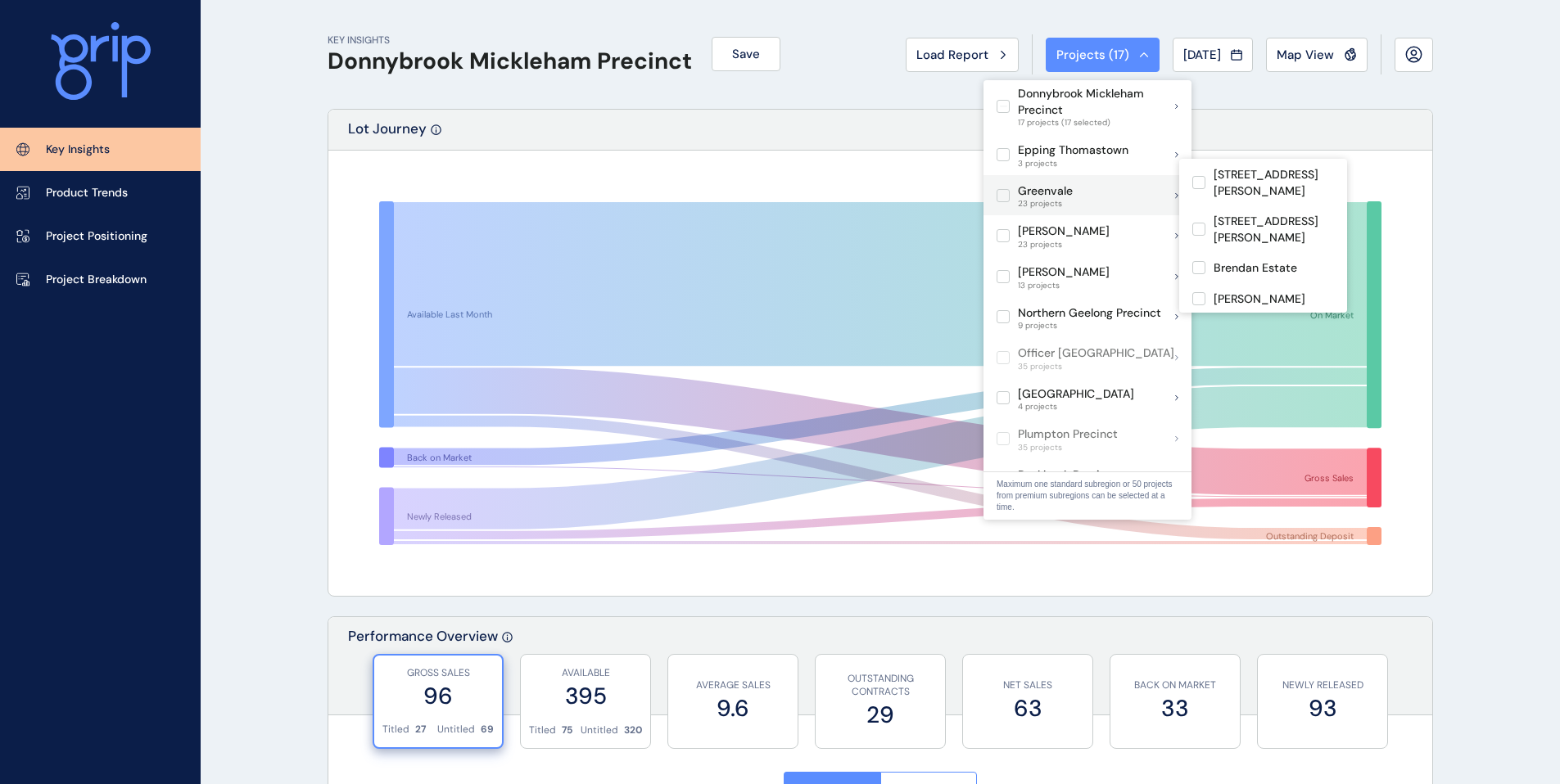
click at [1008, 189] on label at bounding box center [1002, 195] width 13 height 13
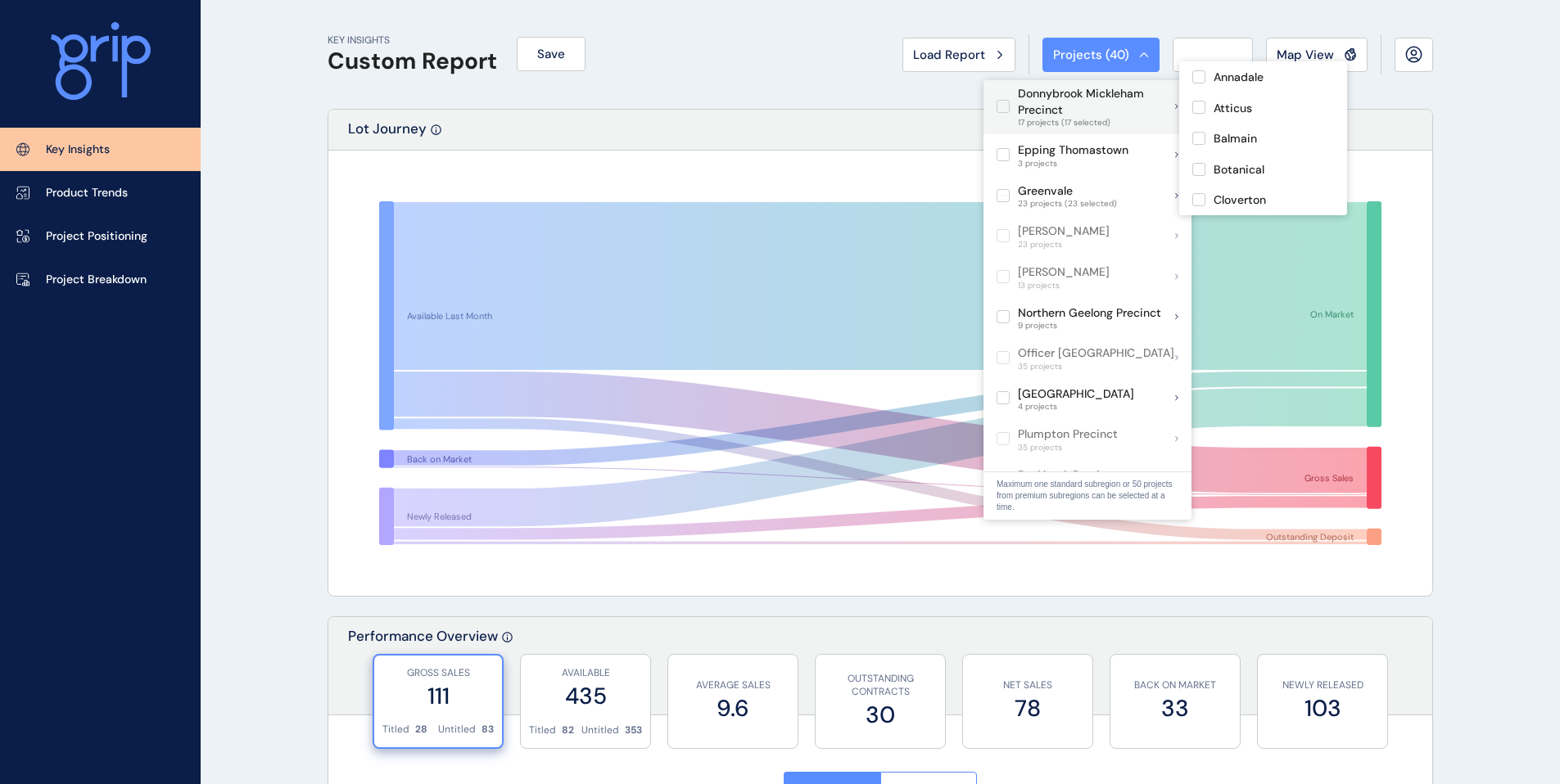
click at [1005, 99] on div "Donnybrook Mickleham Precinct 17 projects (17 selected)" at bounding box center [1085, 106] width 178 height 43
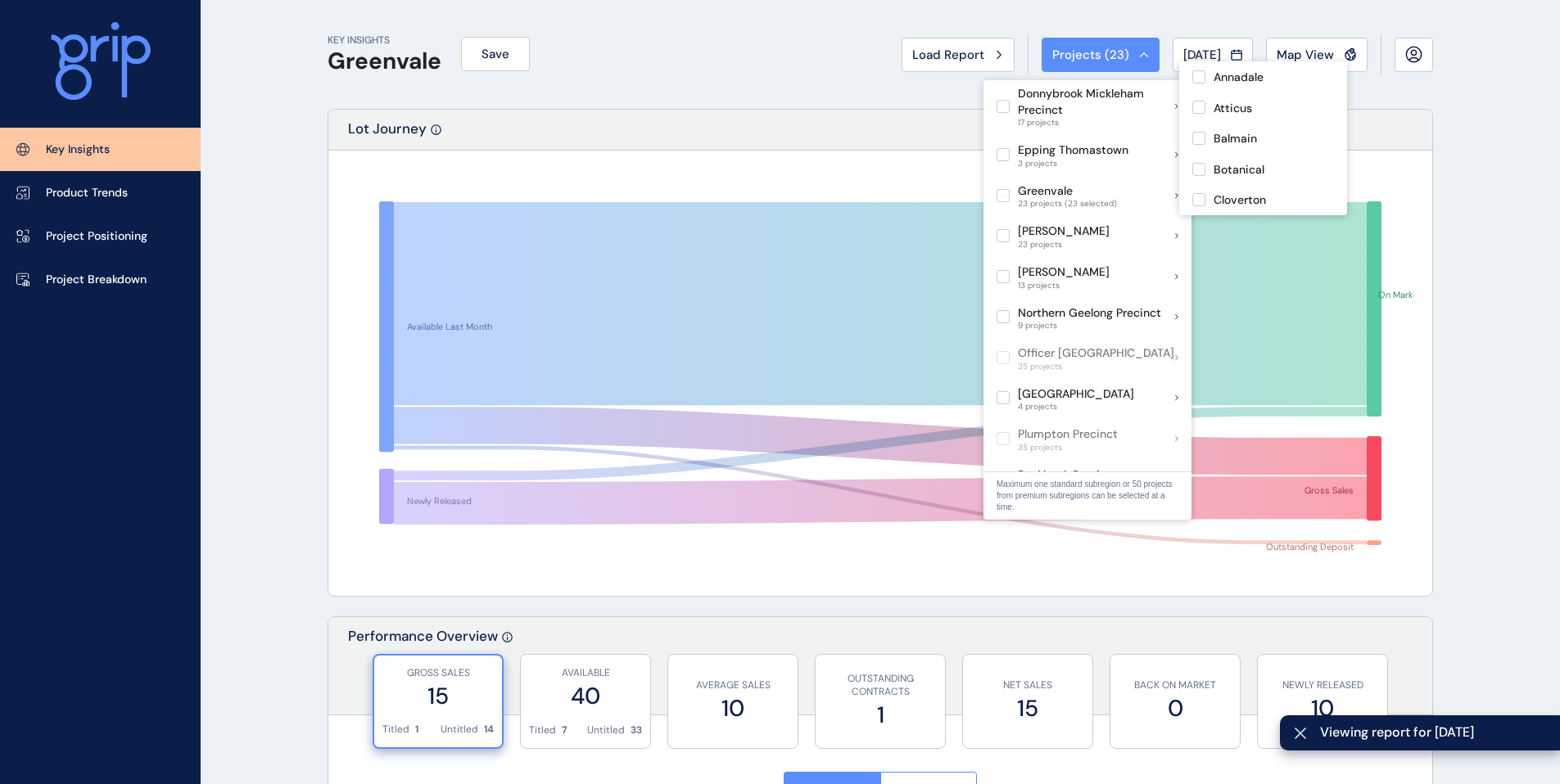
click at [864, 133] on div "Lot Journey" at bounding box center [880, 130] width 1104 height 41
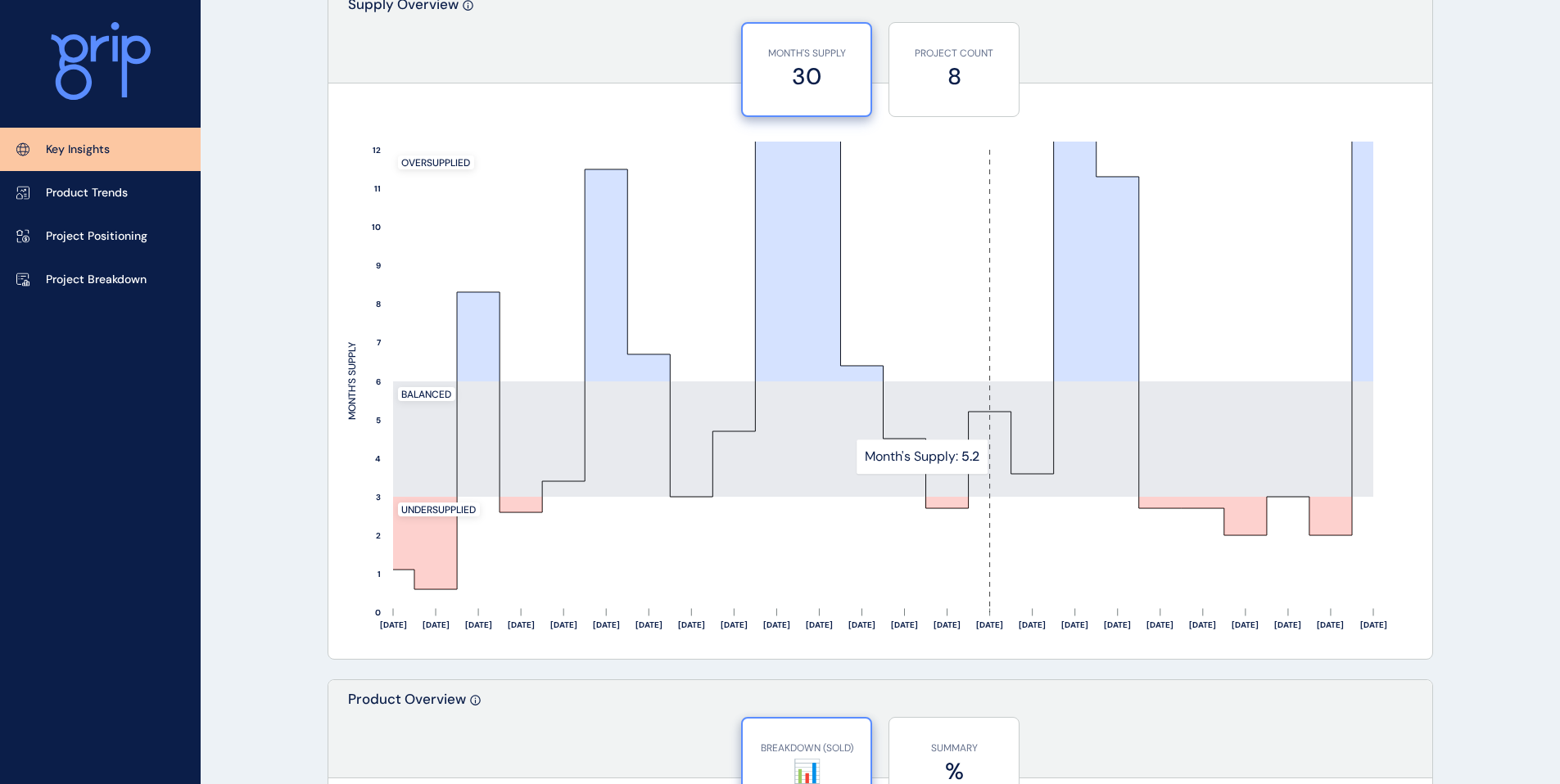
scroll to position [1354, 0]
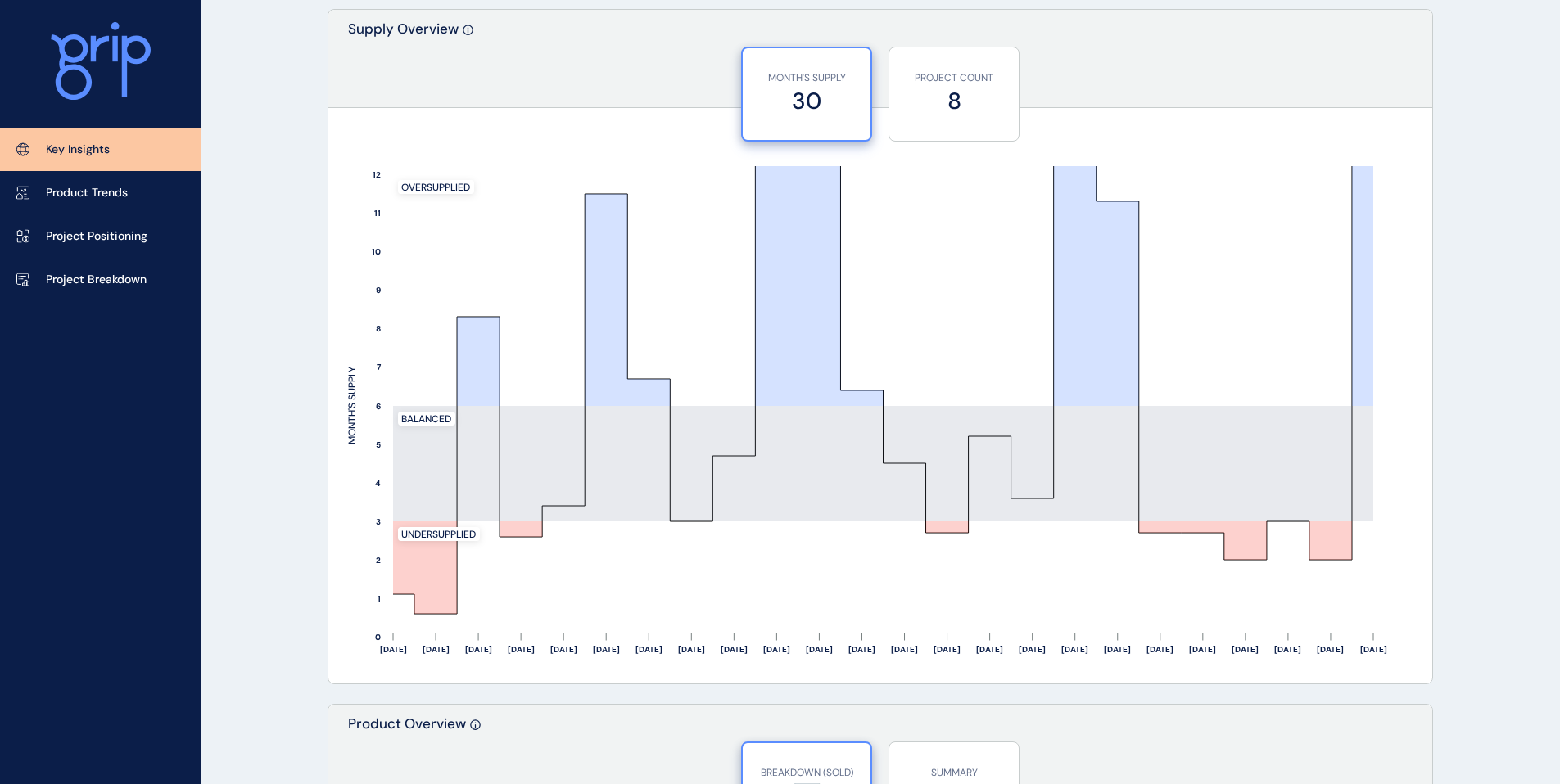
click at [805, 108] on label "30" at bounding box center [806, 100] width 111 height 32
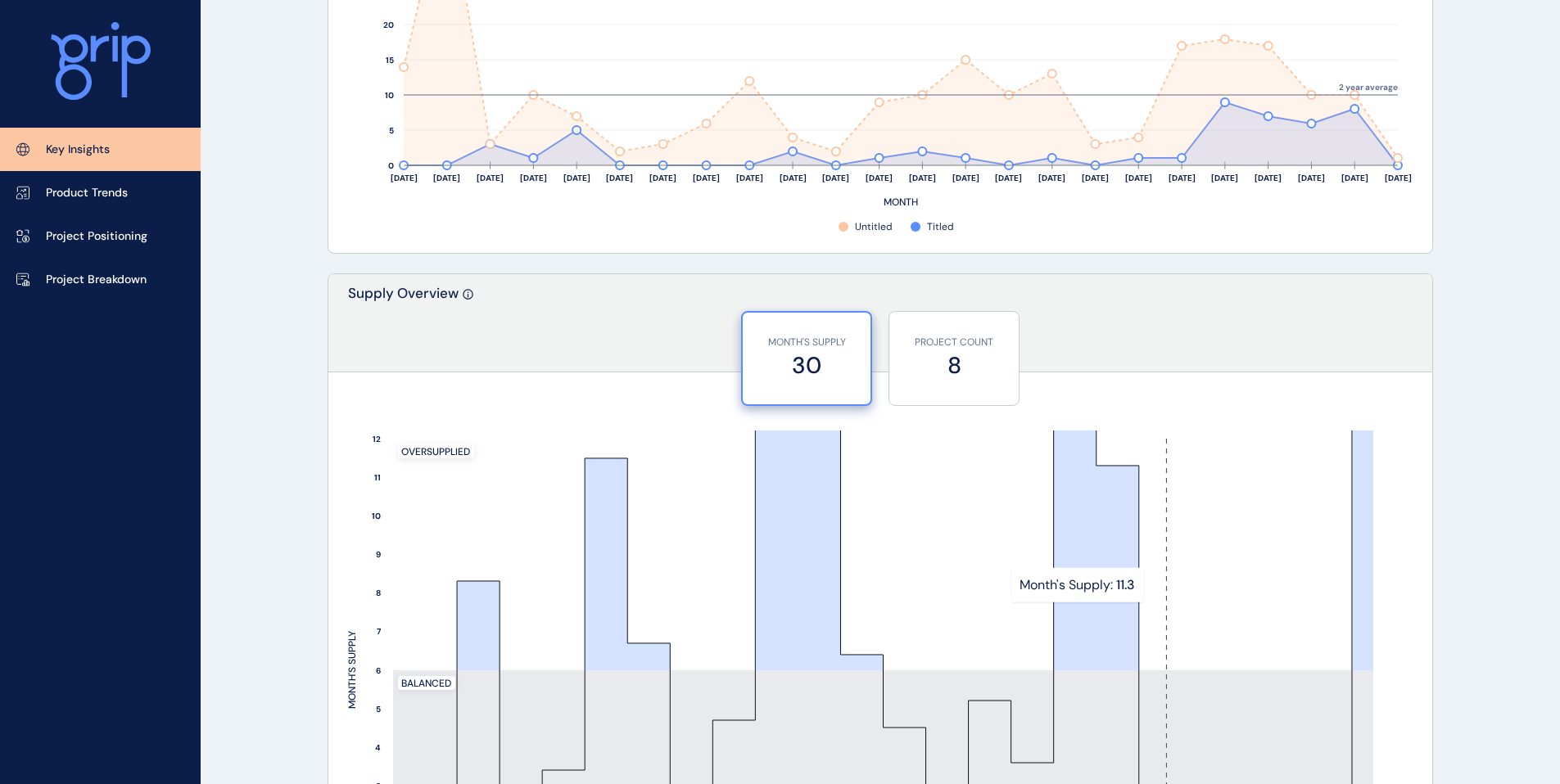
scroll to position [802, 0]
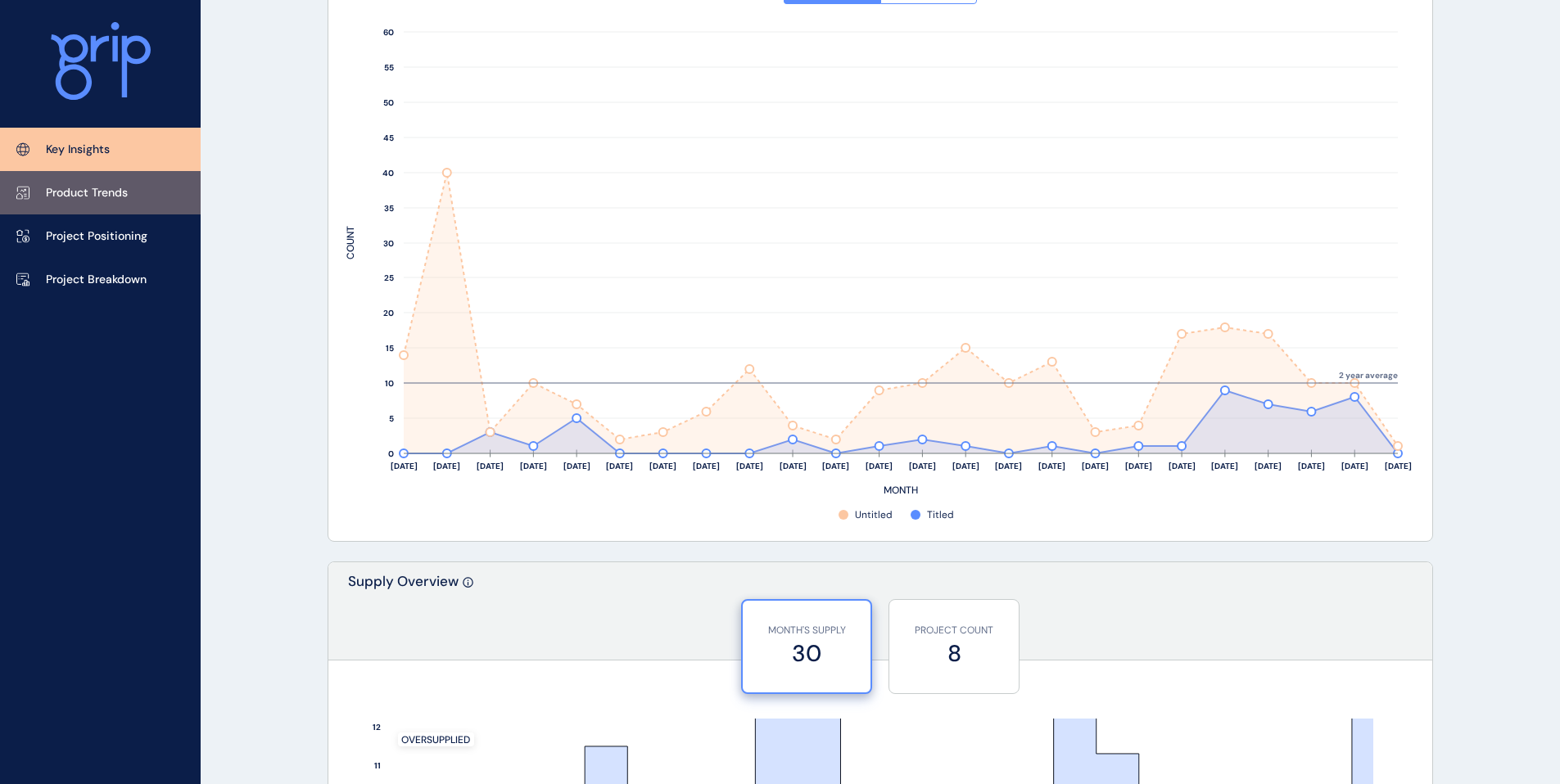
click at [78, 193] on p "Product Trends" at bounding box center [87, 193] width 82 height 17
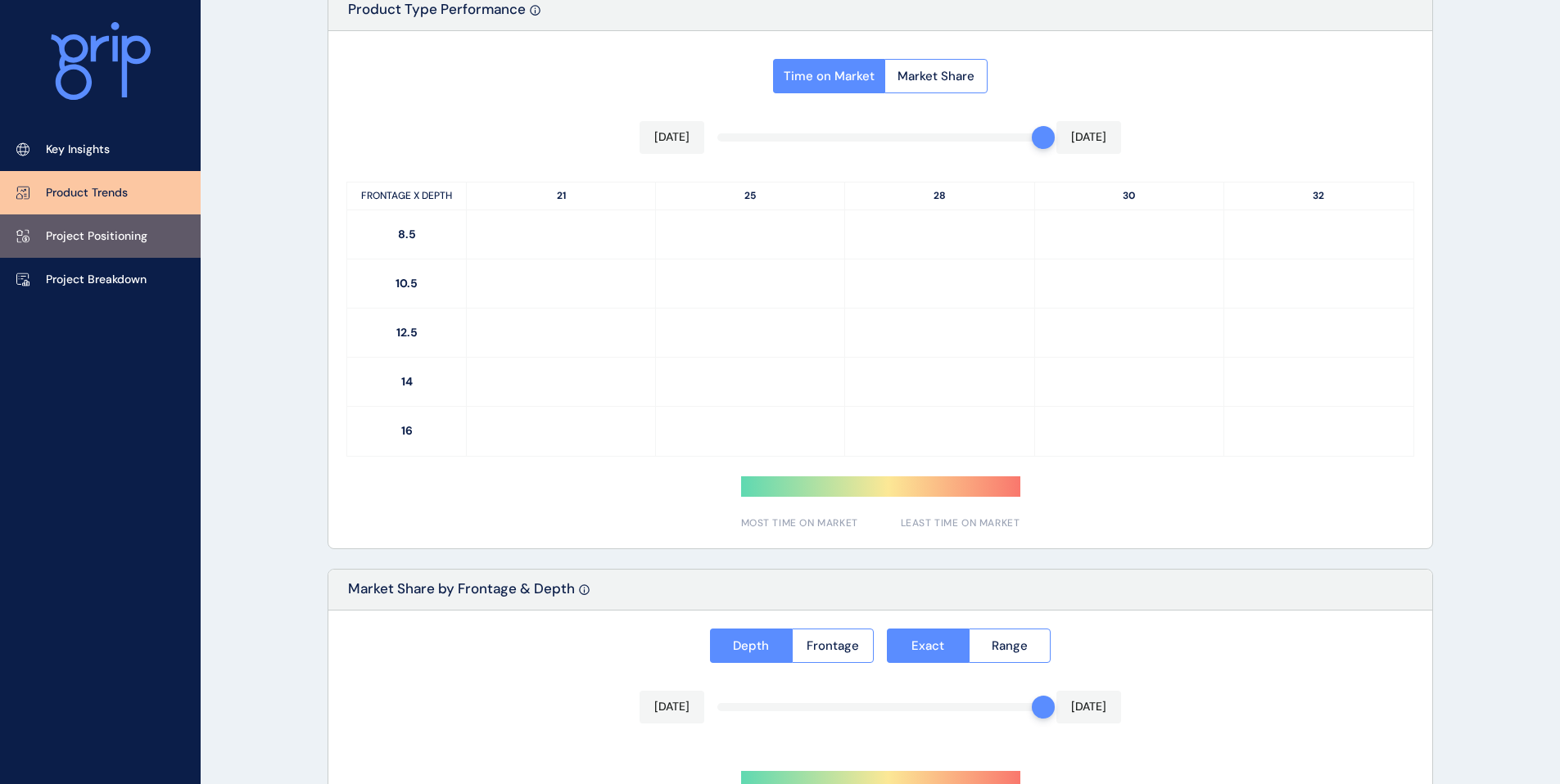
type input "**********"
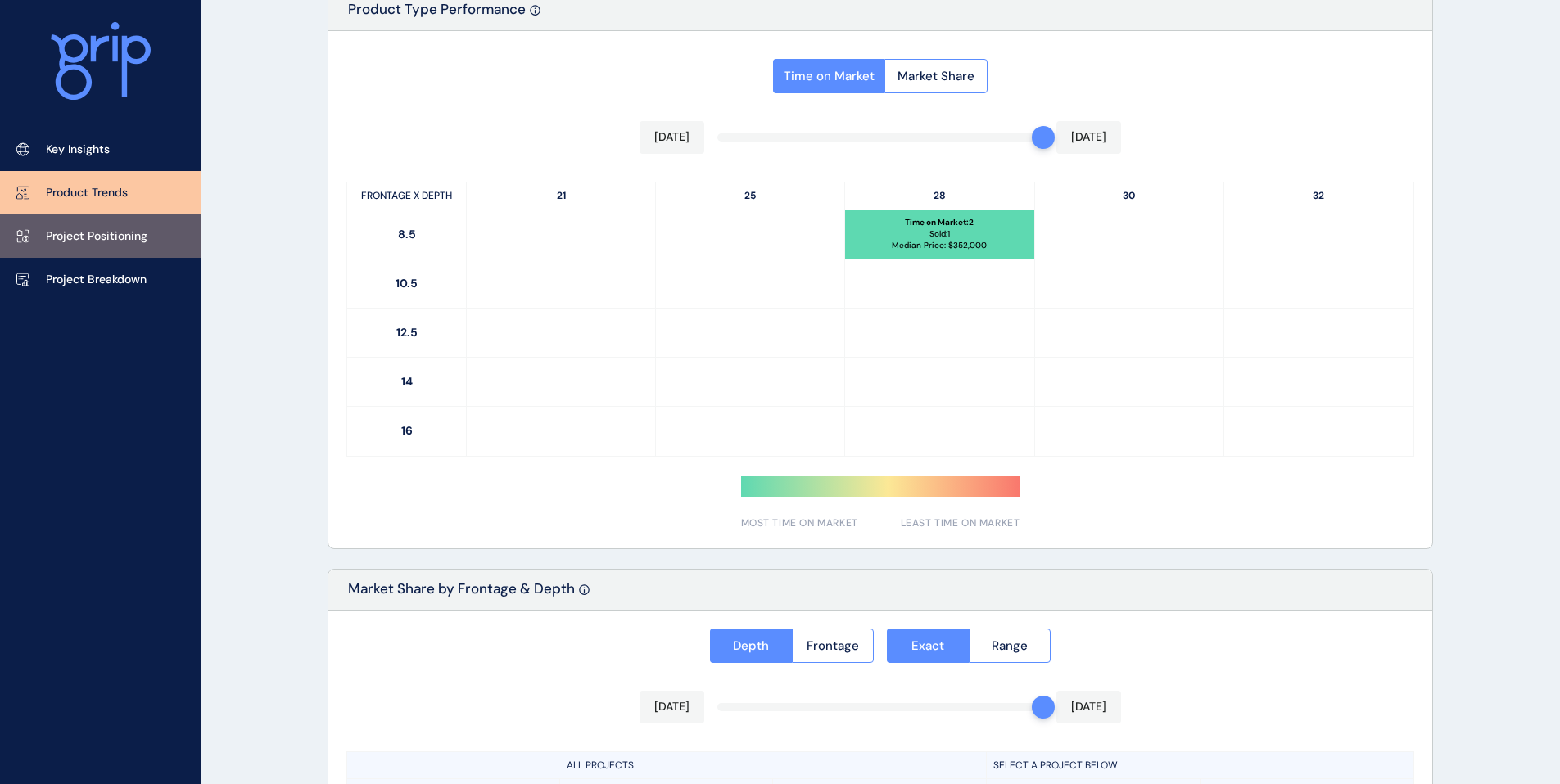
click at [90, 249] on link "Project Positioning" at bounding box center [101, 236] width 201 height 43
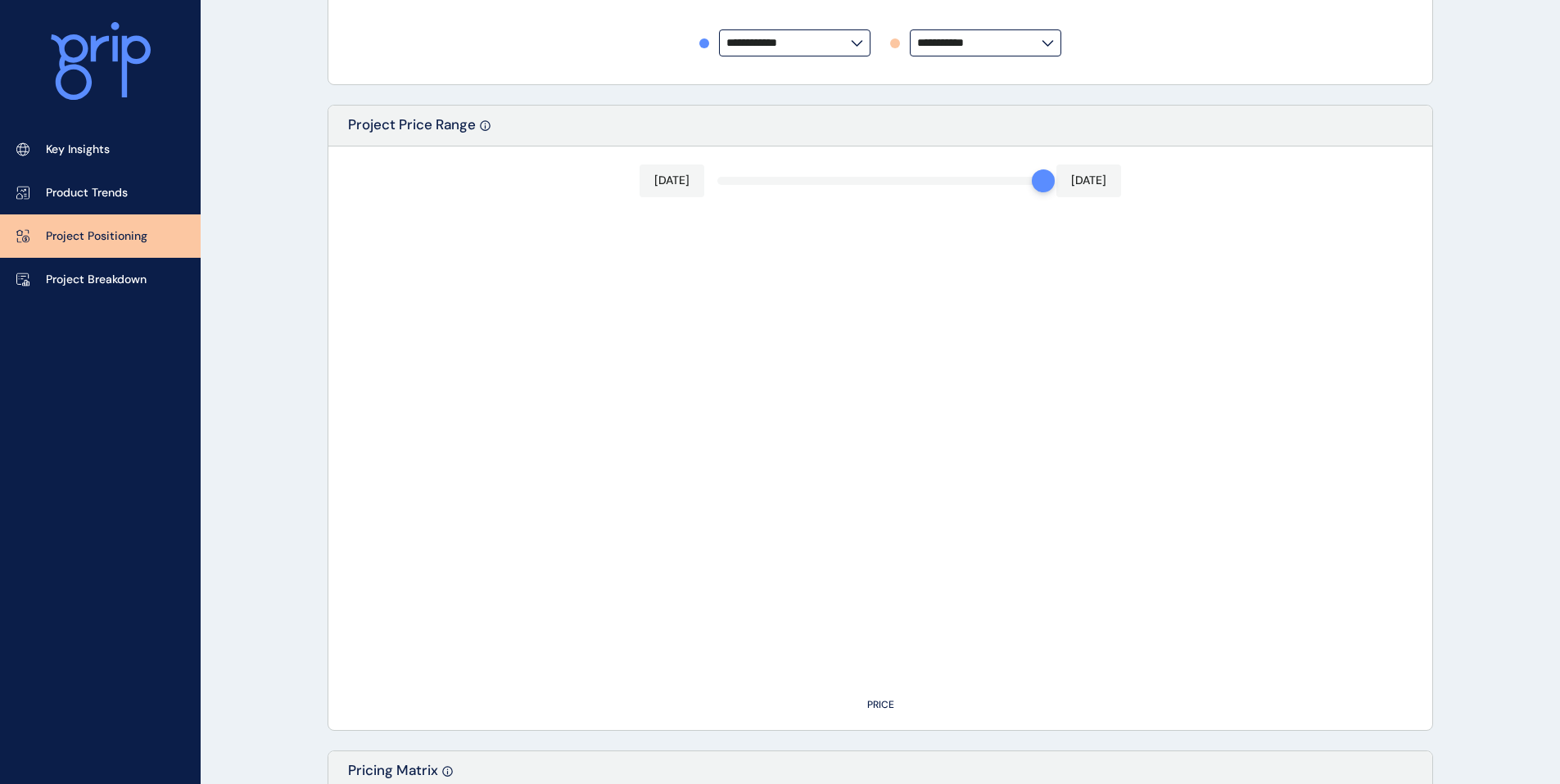
type input "**********"
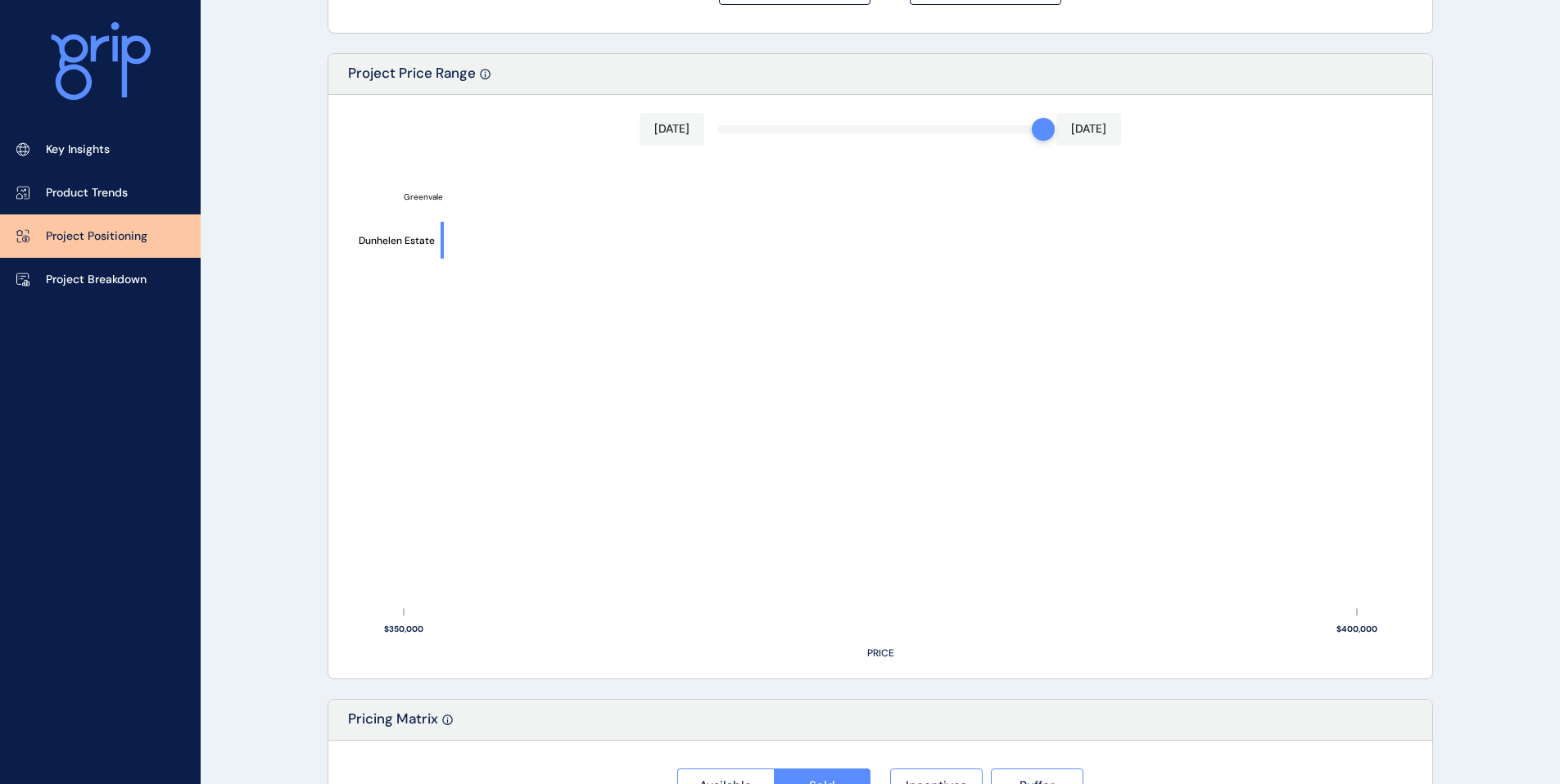
scroll to position [1150, 0]
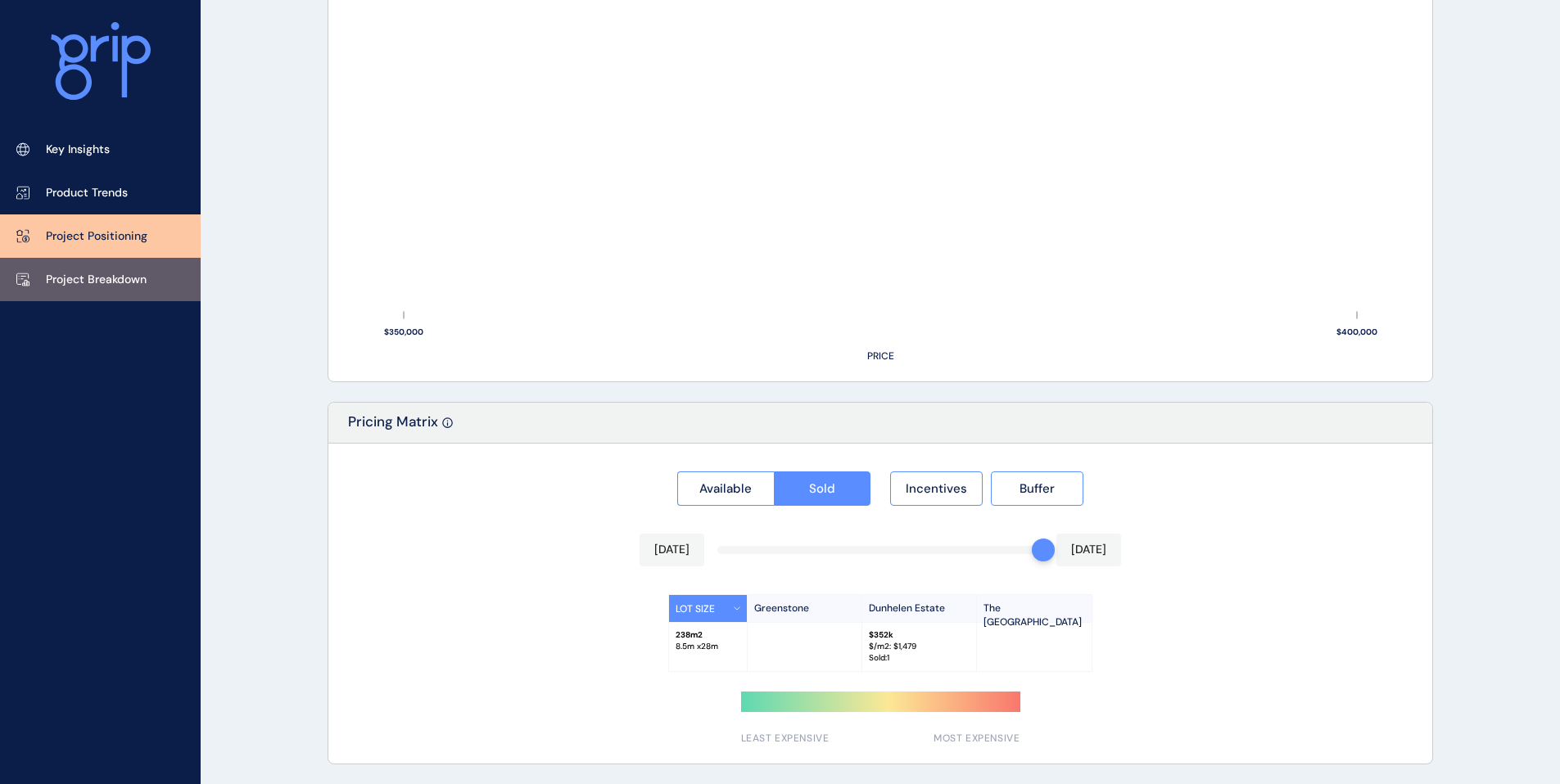
click at [69, 300] on link "Project Breakdown" at bounding box center [101, 280] width 201 height 43
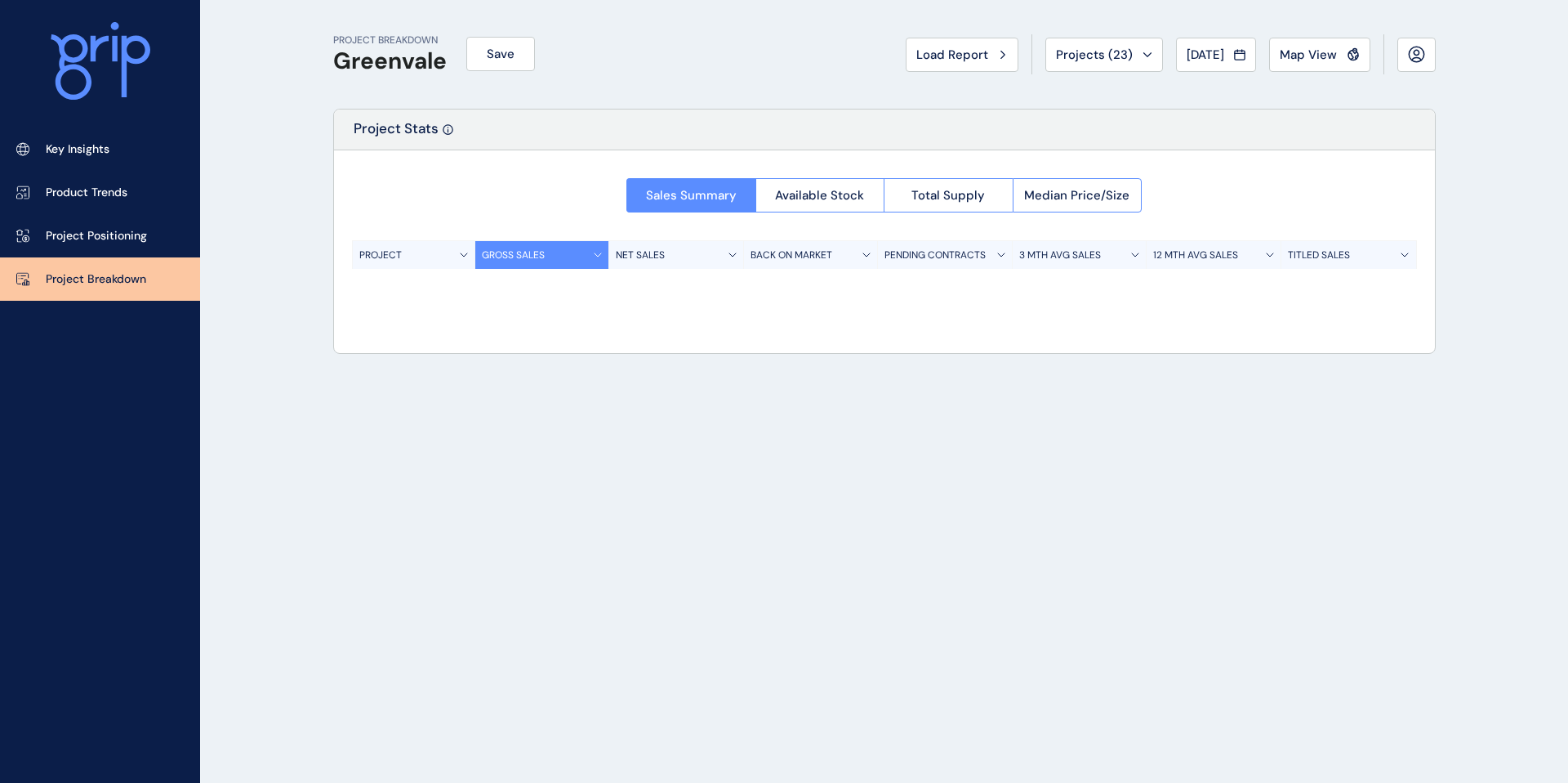
click at [74, 286] on p "Project Breakdown" at bounding box center [96, 279] width 100 height 17
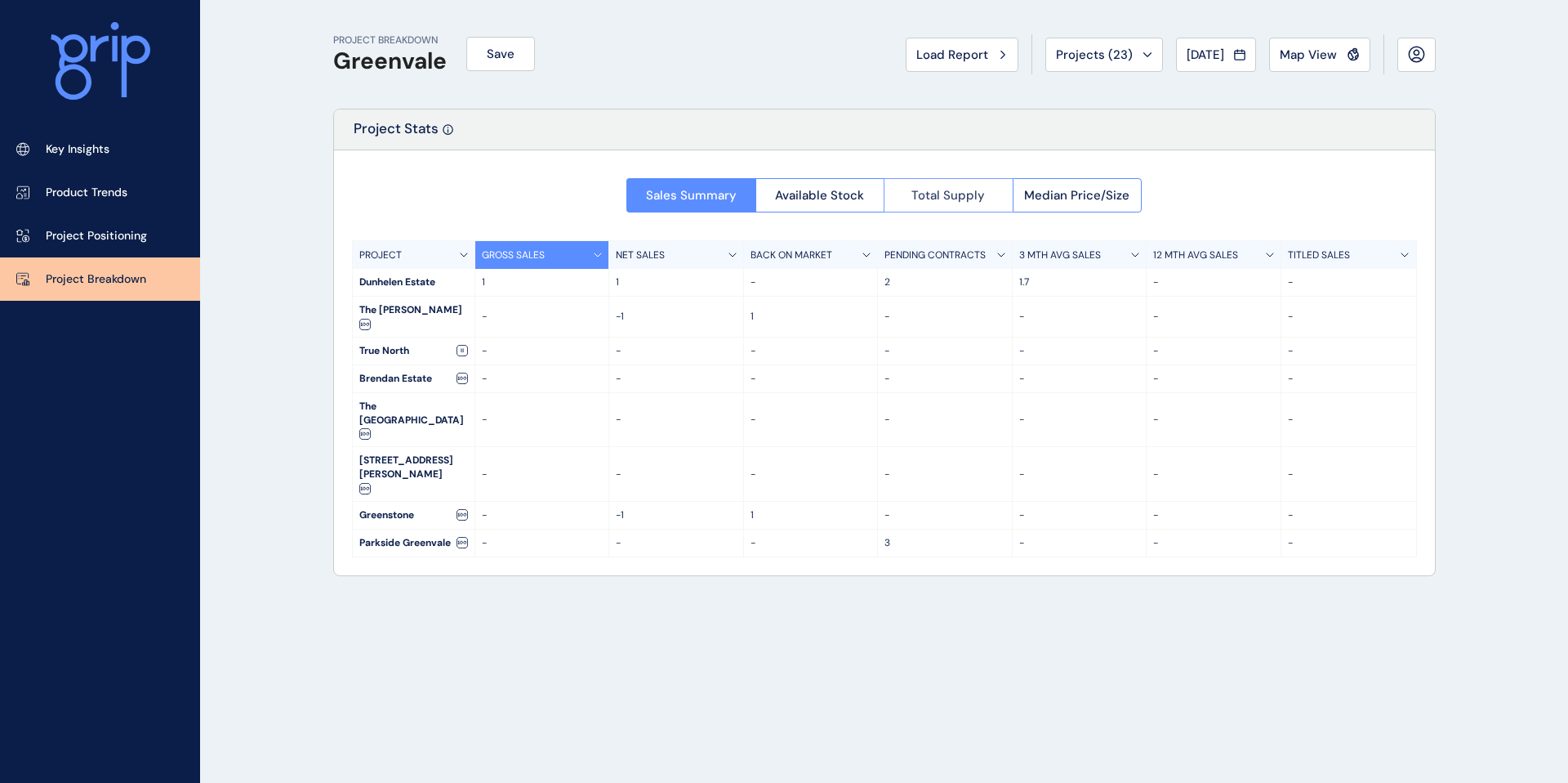
click at [928, 198] on span "Total Supply" at bounding box center [948, 195] width 74 height 17
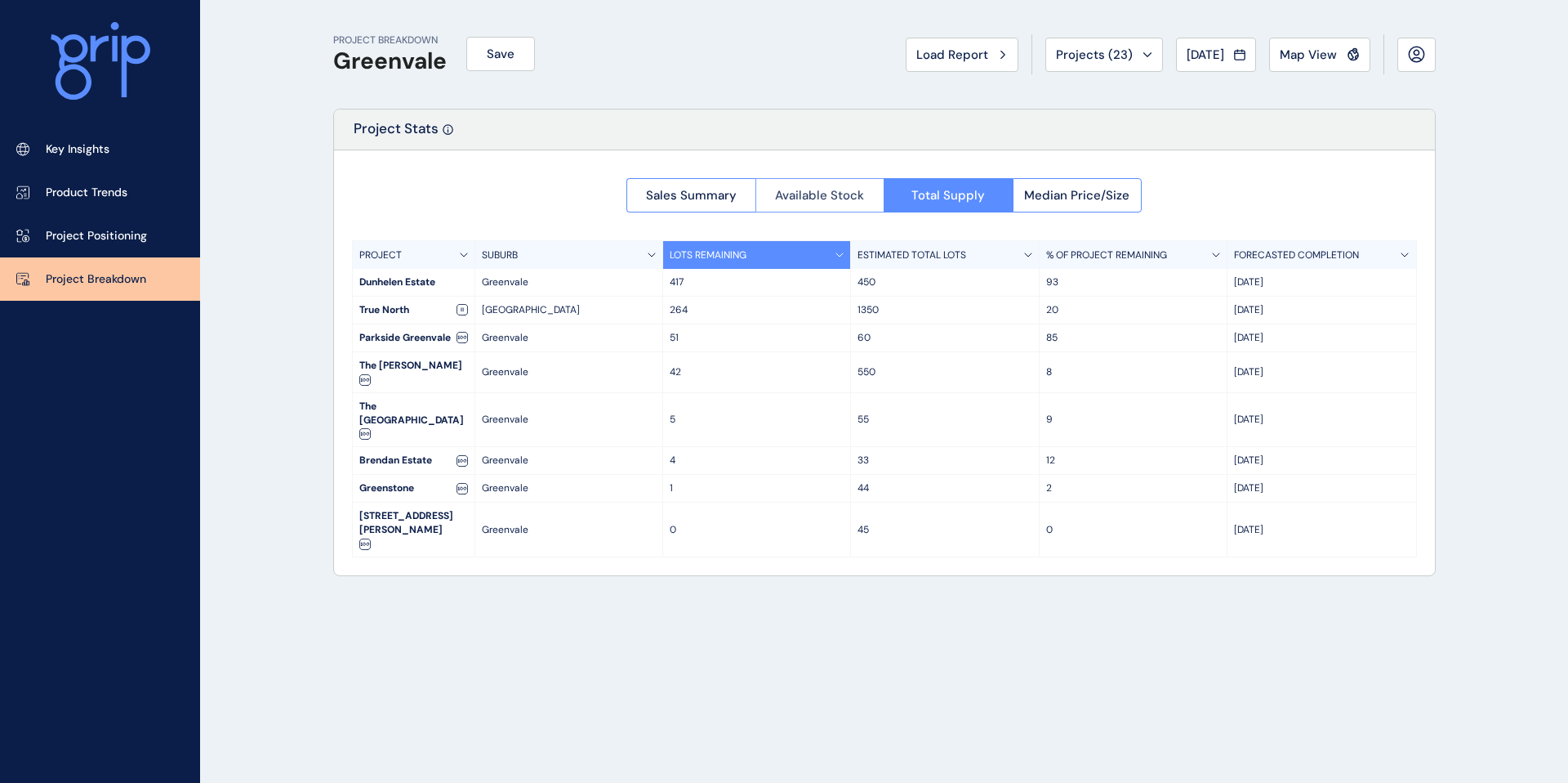
click at [838, 201] on span "Available Stock" at bounding box center [819, 195] width 89 height 17
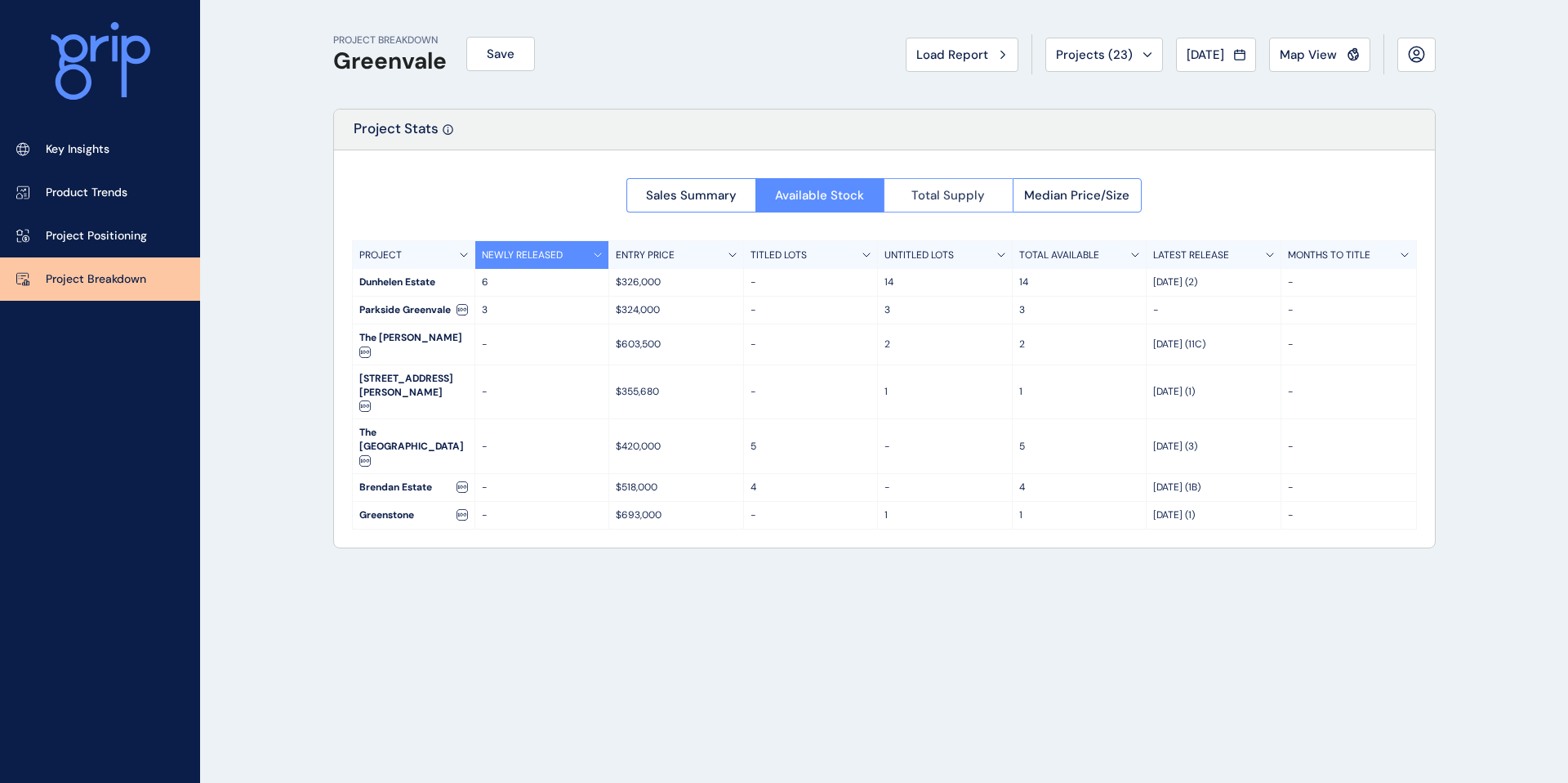
click at [961, 197] on span "Total Supply" at bounding box center [948, 195] width 74 height 17
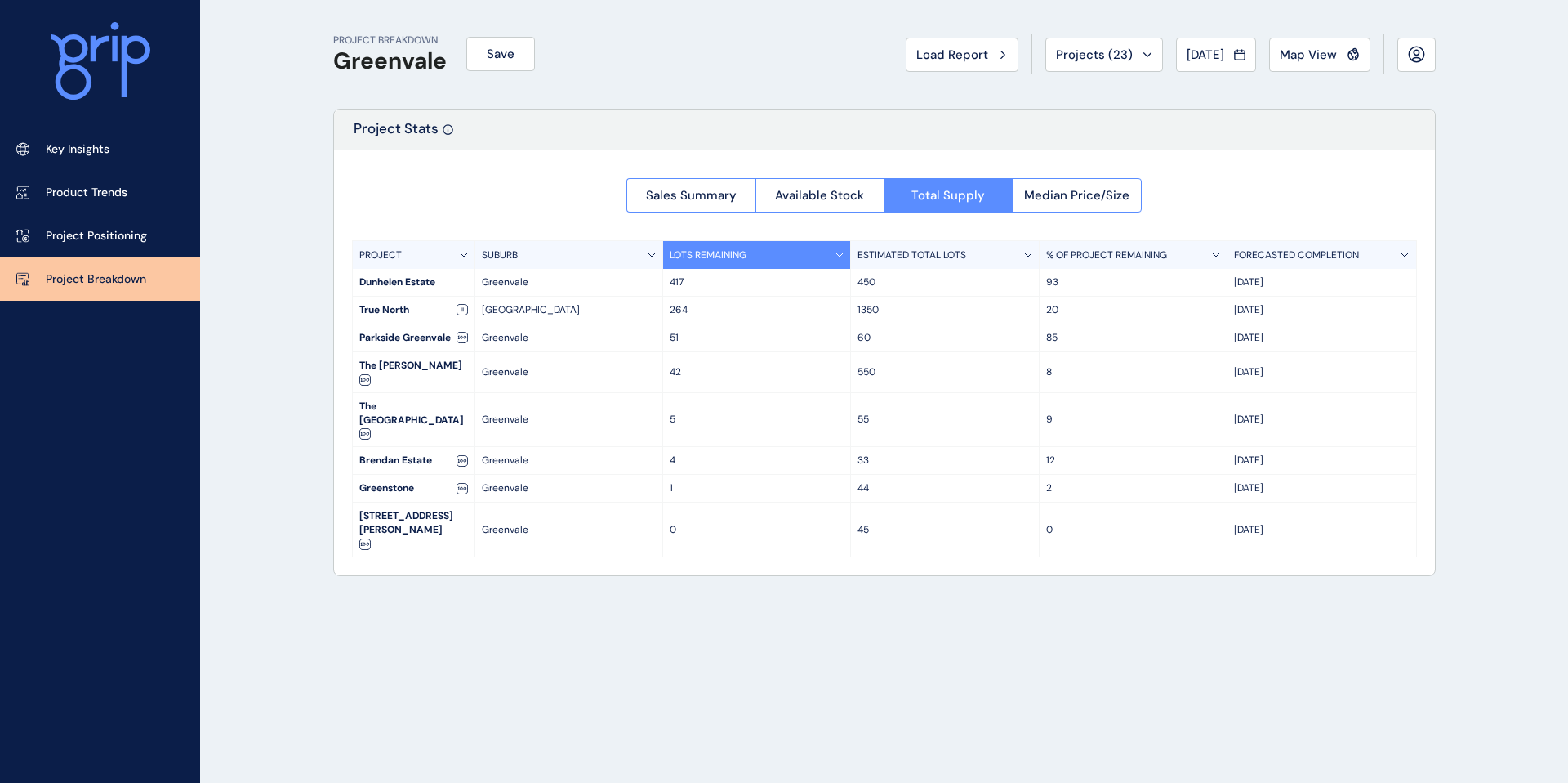
click at [483, 782] on div "PROJECT BREAKDOWN Greenvale Save Load Report Projects ( 23 ) [DATE] 2025 < > Ja…" at bounding box center [884, 392] width 1143 height 783
